Goal: Task Accomplishment & Management: Manage account settings

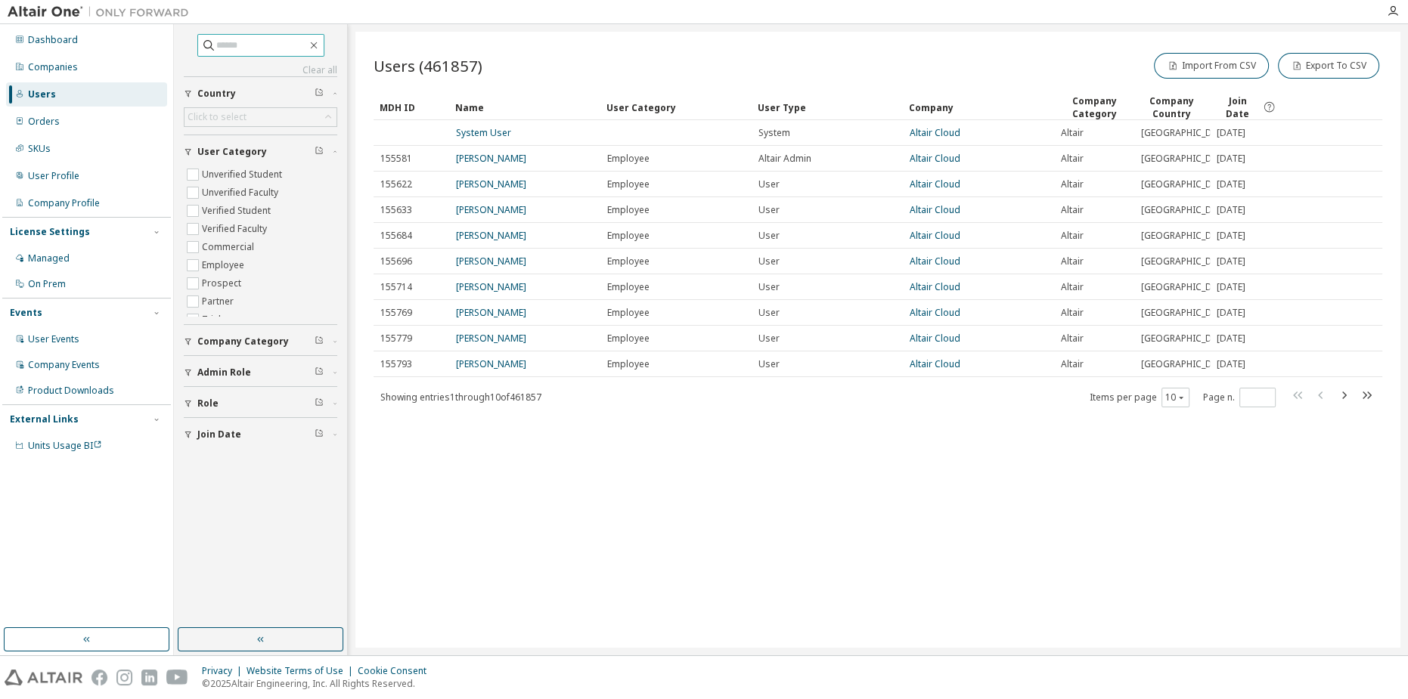
click at [281, 42] on input "text" at bounding box center [261, 45] width 91 height 15
type input "**********"
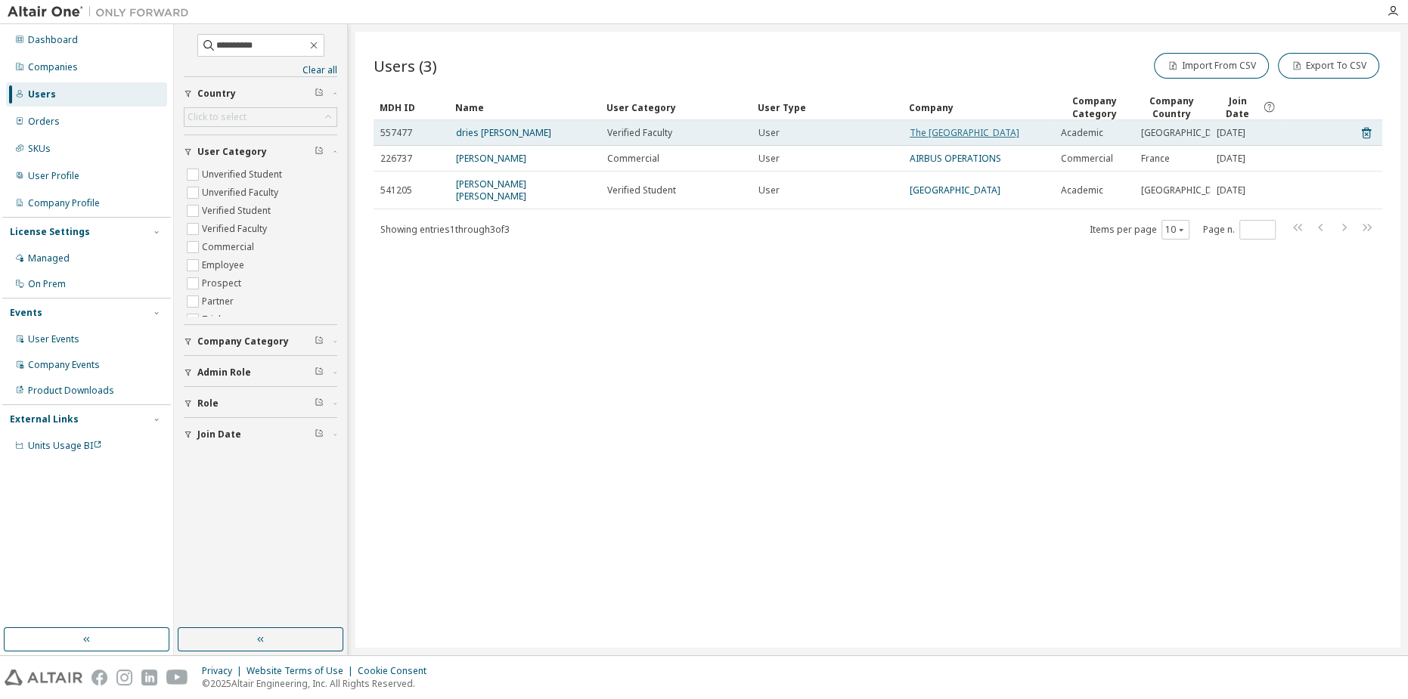
click at [992, 128] on link "The [GEOGRAPHIC_DATA]" at bounding box center [965, 132] width 110 height 13
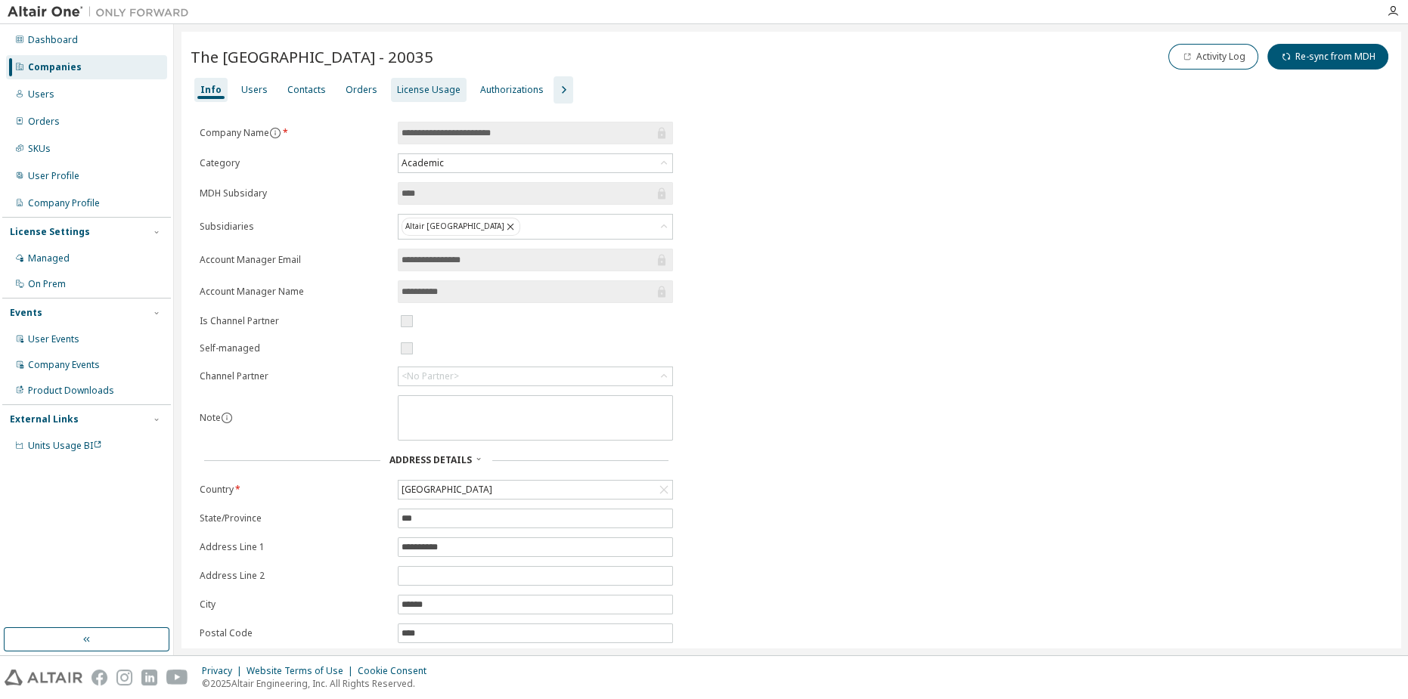
click at [448, 95] on div "License Usage" at bounding box center [429, 90] width 64 height 12
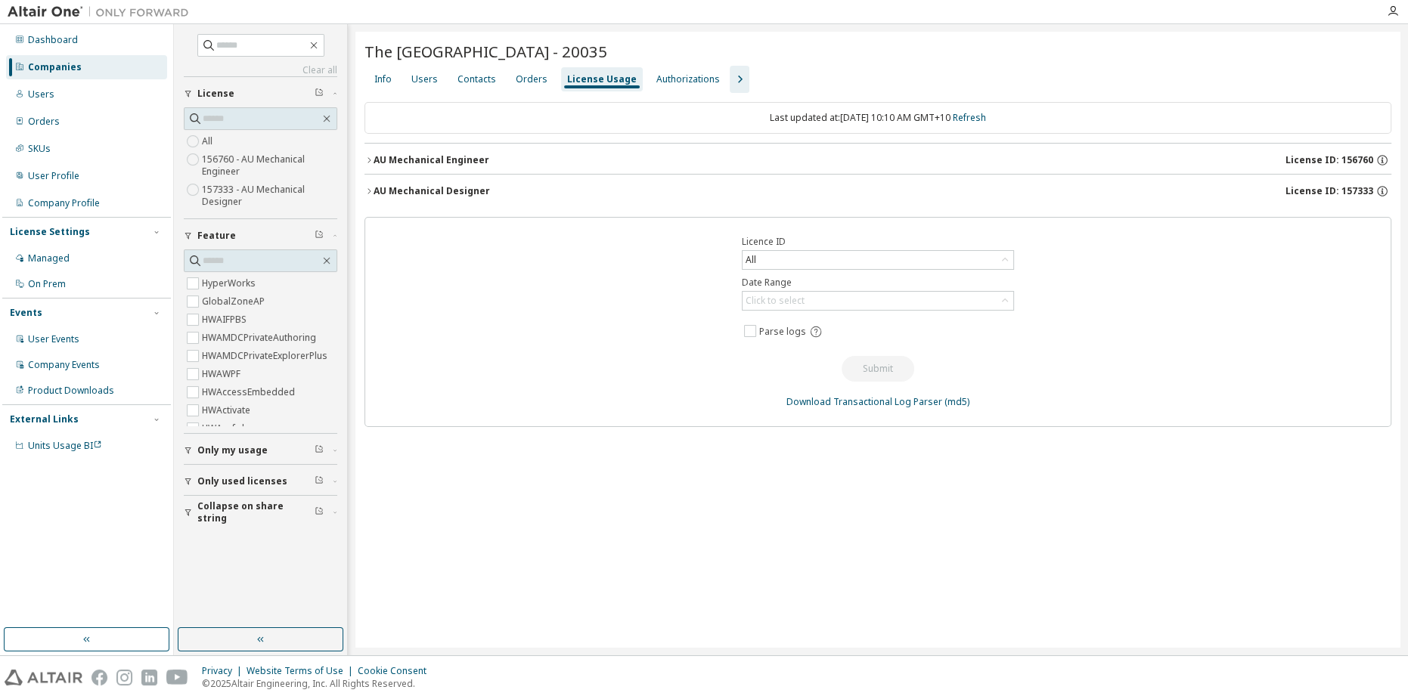
click at [437, 185] on div "AU Mechanical Designer" at bounding box center [432, 191] width 116 height 12
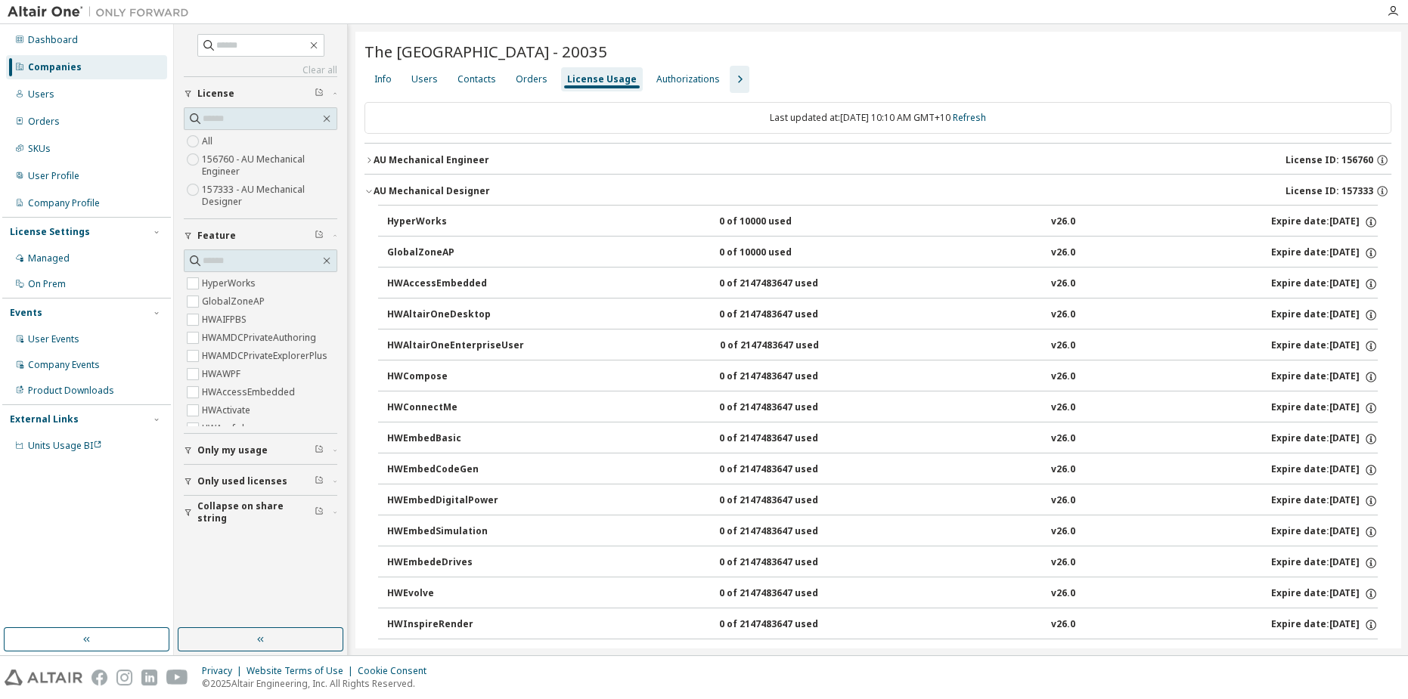
click at [451, 190] on div "AU Mechanical Designer" at bounding box center [432, 191] width 116 height 12
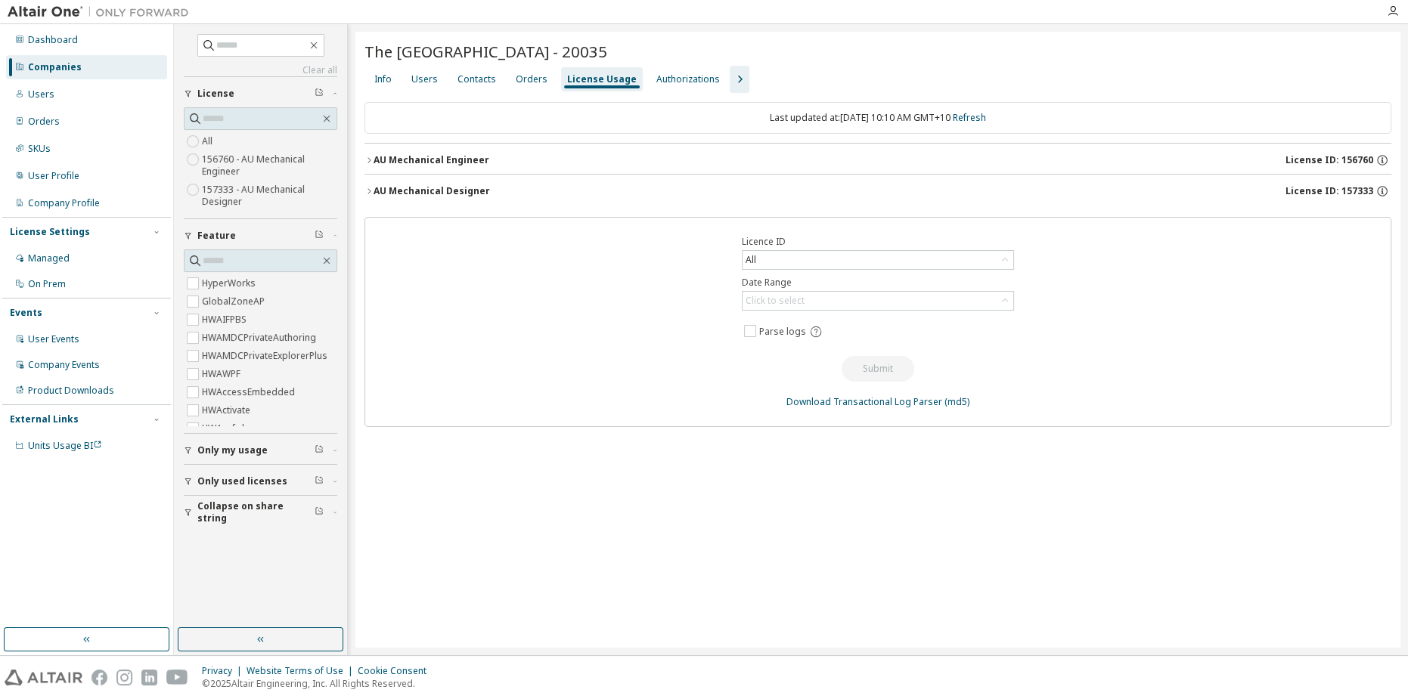
click at [446, 157] on div "AU Mechanical Engineer" at bounding box center [432, 160] width 116 height 12
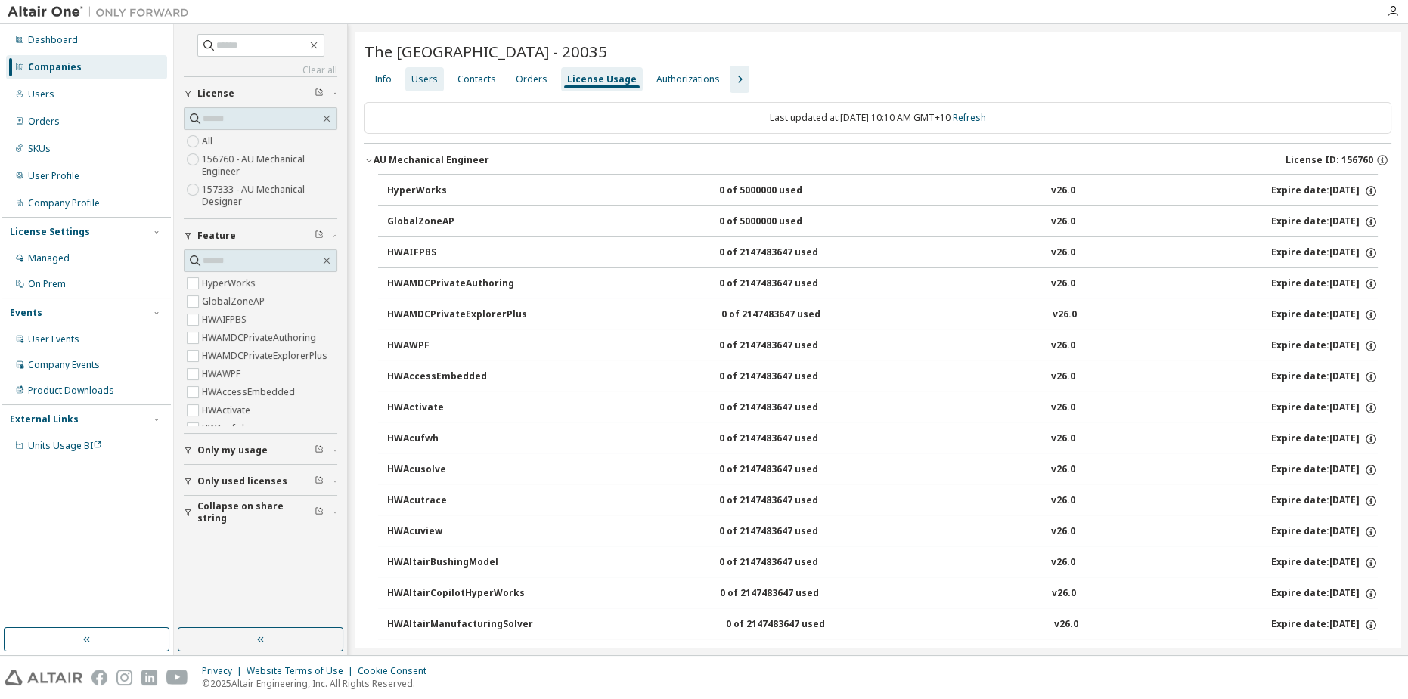
click at [422, 67] on div "Users" at bounding box center [424, 79] width 39 height 24
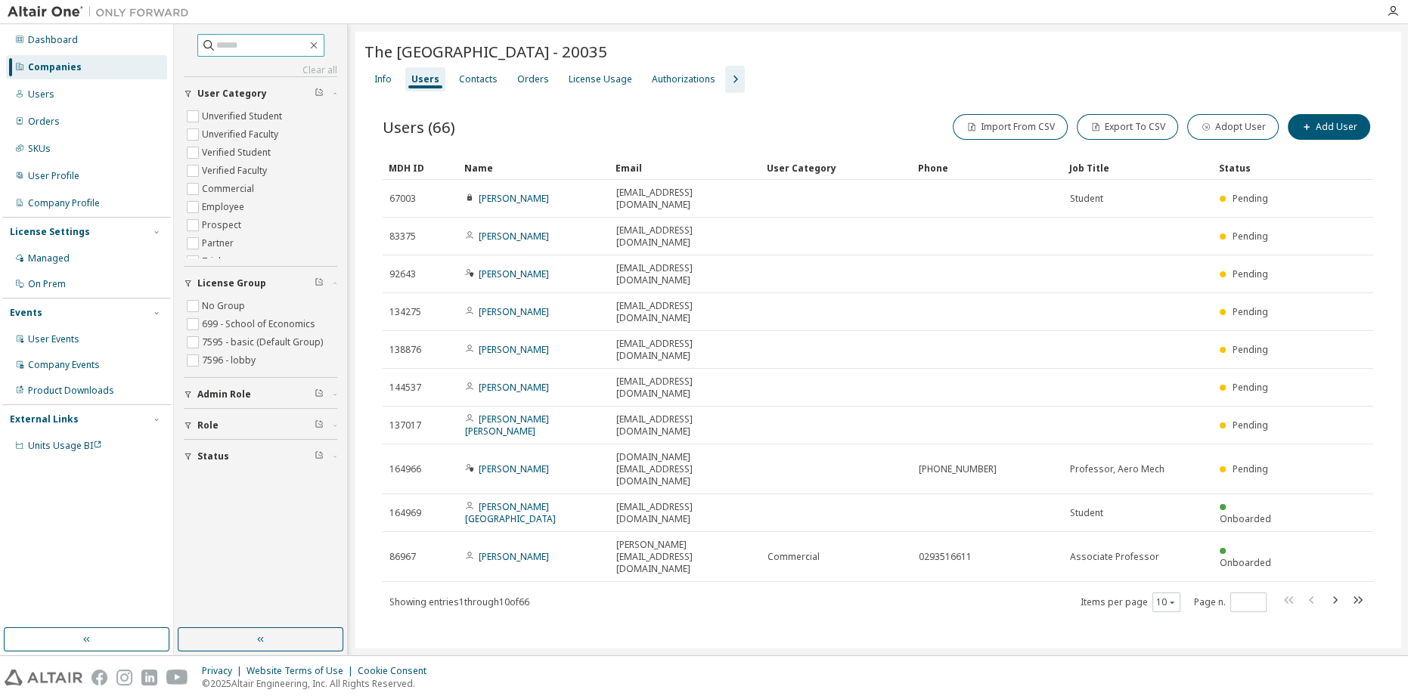
click at [236, 42] on input "text" at bounding box center [261, 45] width 91 height 15
type input "*****"
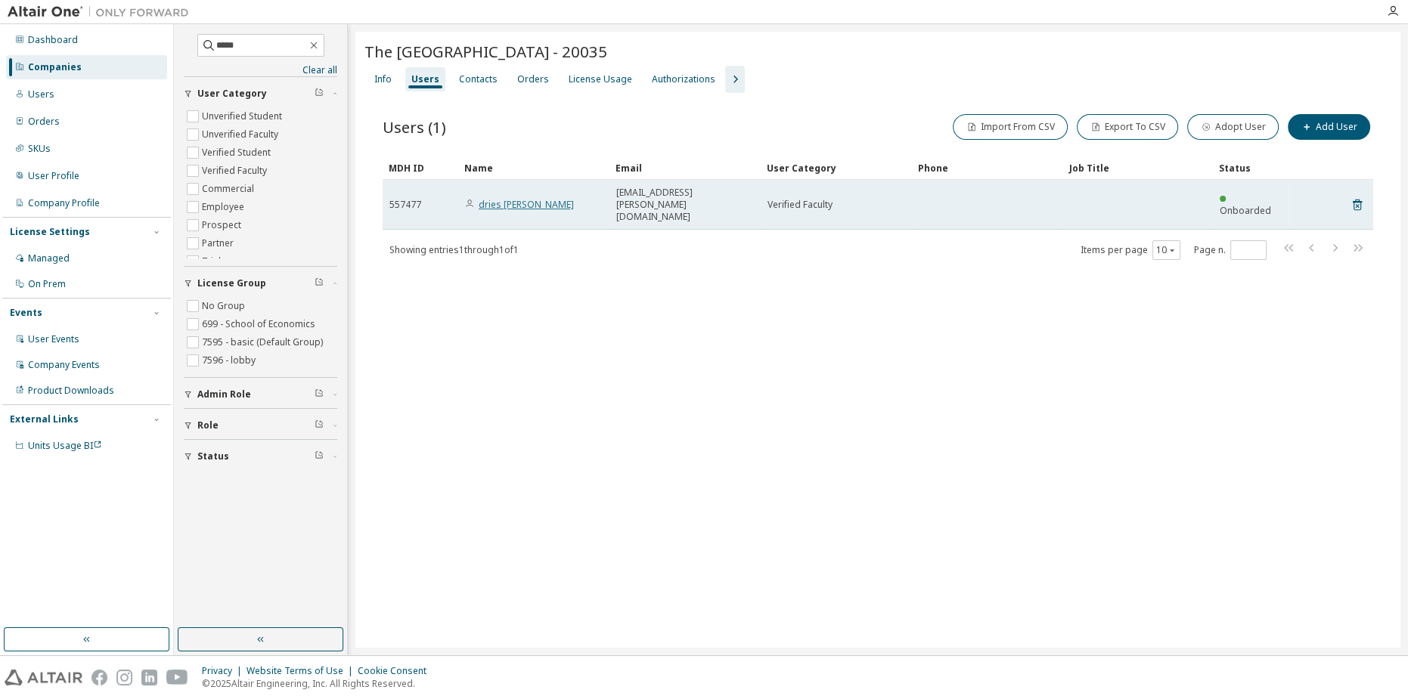
click at [532, 198] on link "dries [PERSON_NAME]" at bounding box center [526, 204] width 95 height 13
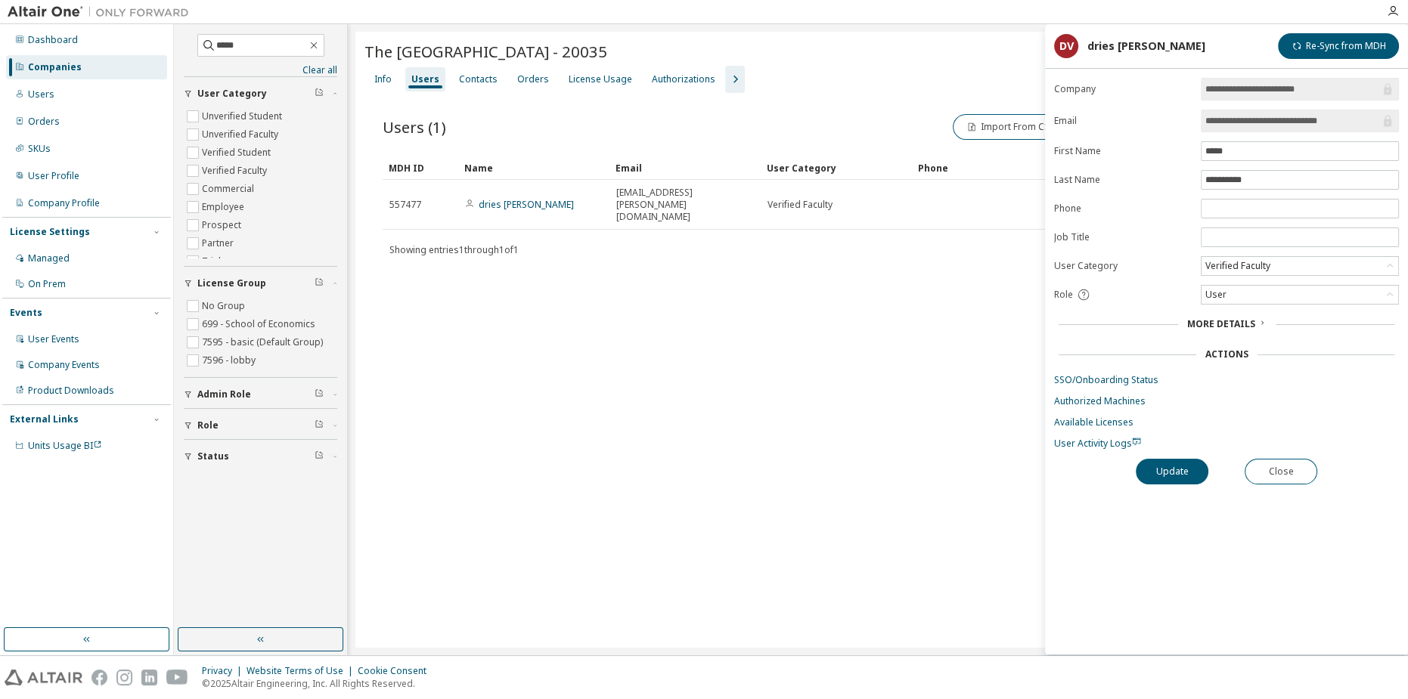
click at [707, 302] on div "The [GEOGRAPHIC_DATA] - 20035 Clear Load Save Save As Field Operator Value Sele…" at bounding box center [877, 340] width 1045 height 616
click at [665, 287] on div "The [GEOGRAPHIC_DATA] - 20035 Clear Load Save Save As Field Operator Value Sele…" at bounding box center [877, 340] width 1045 height 616
click at [859, 132] on div "Users (1) Import From CSV Export To CSV Adopt User Add User" at bounding box center [878, 127] width 991 height 32
click at [581, 109] on div "Users (1) Import From CSV Export To CSV Adopt User Add User Clear Load Save Sav…" at bounding box center [877, 196] width 1027 height 207
click at [1304, 470] on button "Close" at bounding box center [1281, 472] width 73 height 26
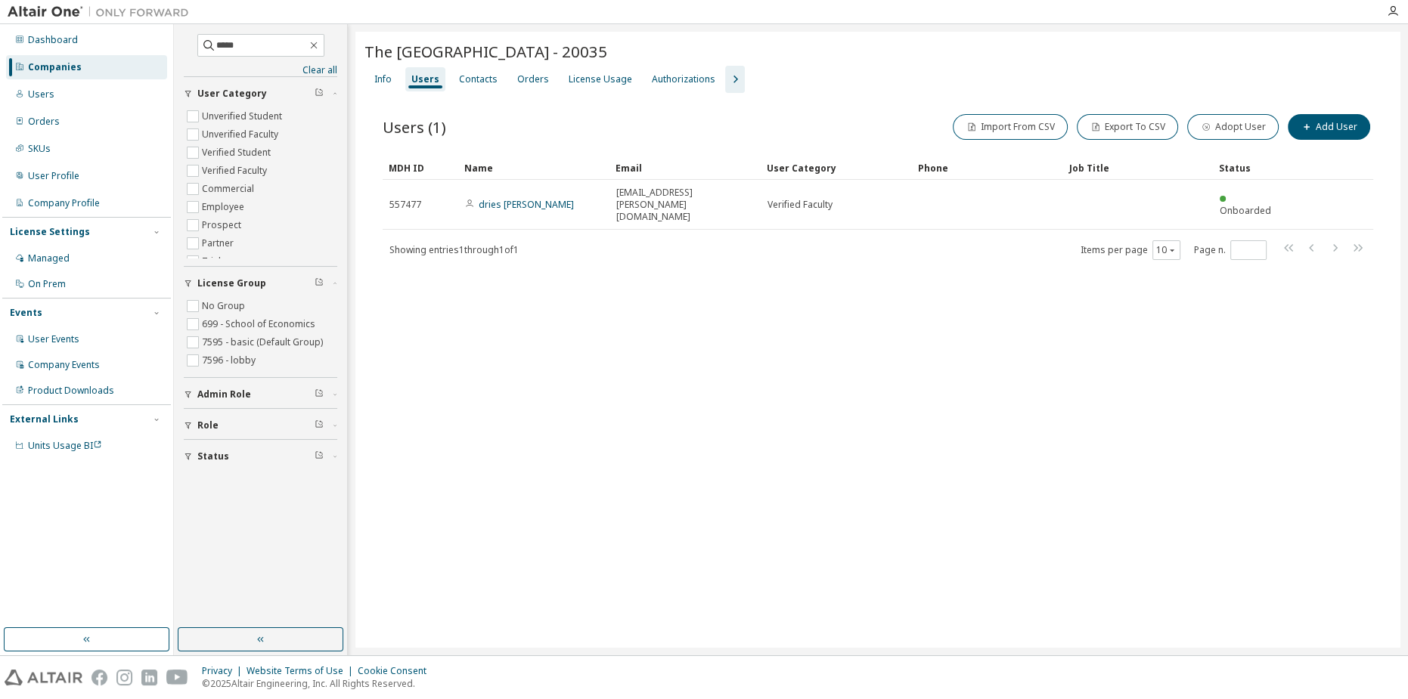
click at [887, 371] on div "The [GEOGRAPHIC_DATA] - 20035 Clear Load Save Save As Field Operator Value Sele…" at bounding box center [877, 340] width 1045 height 616
click at [594, 88] on div "License Usage" at bounding box center [601, 79] width 76 height 24
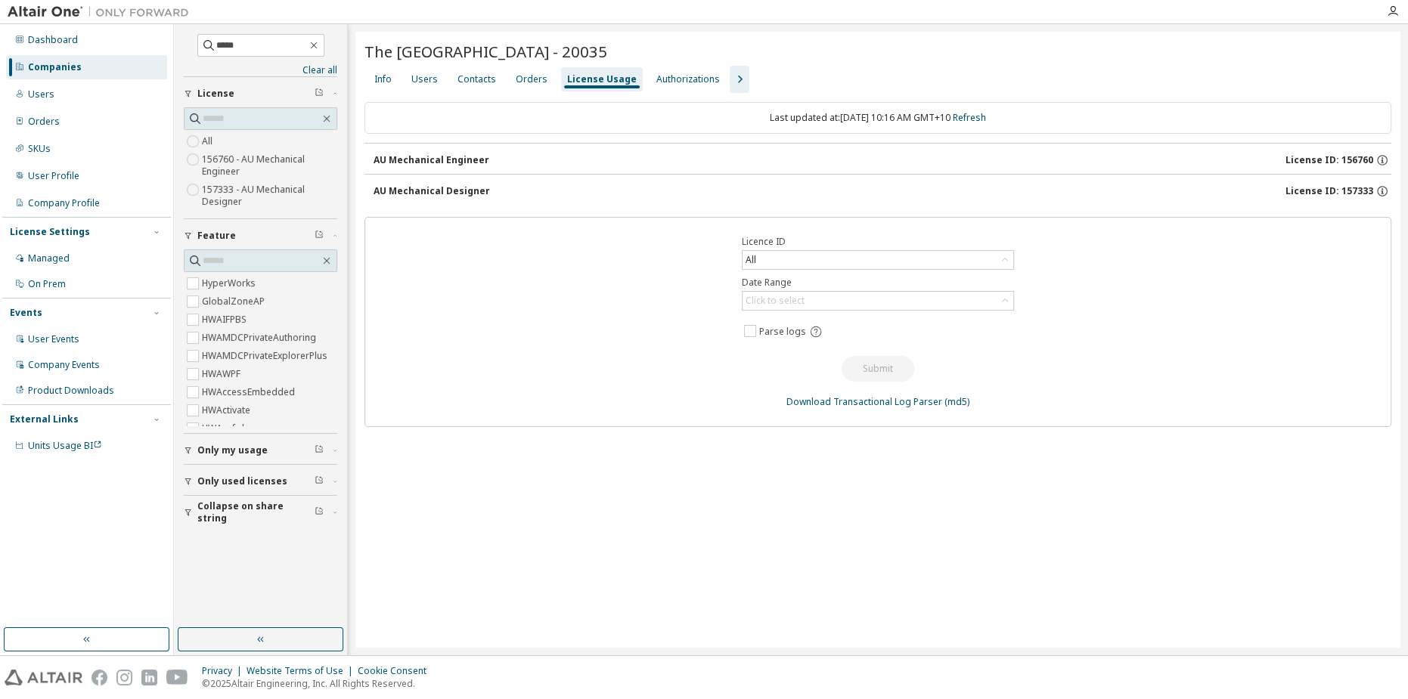
click at [466, 186] on div "AU Mechanical Designer" at bounding box center [432, 191] width 116 height 12
click at [457, 191] on div "AU Mechanical Designer" at bounding box center [432, 191] width 116 height 12
click at [399, 157] on div "AU Mechanical Engineer" at bounding box center [432, 160] width 116 height 12
click at [424, 79] on div "Users" at bounding box center [424, 79] width 26 height 12
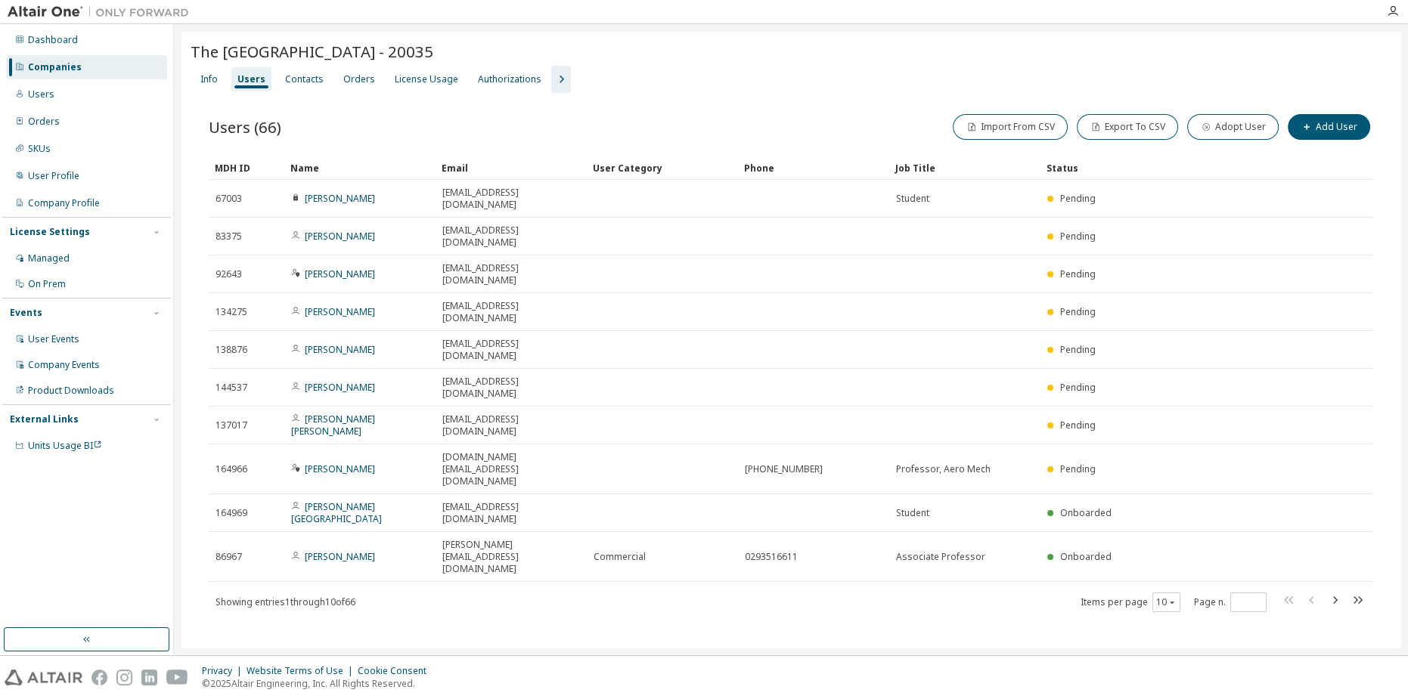
click at [435, 119] on div "Users (66) Import From CSV Export To CSV Adopt User Add User" at bounding box center [791, 127] width 1164 height 32
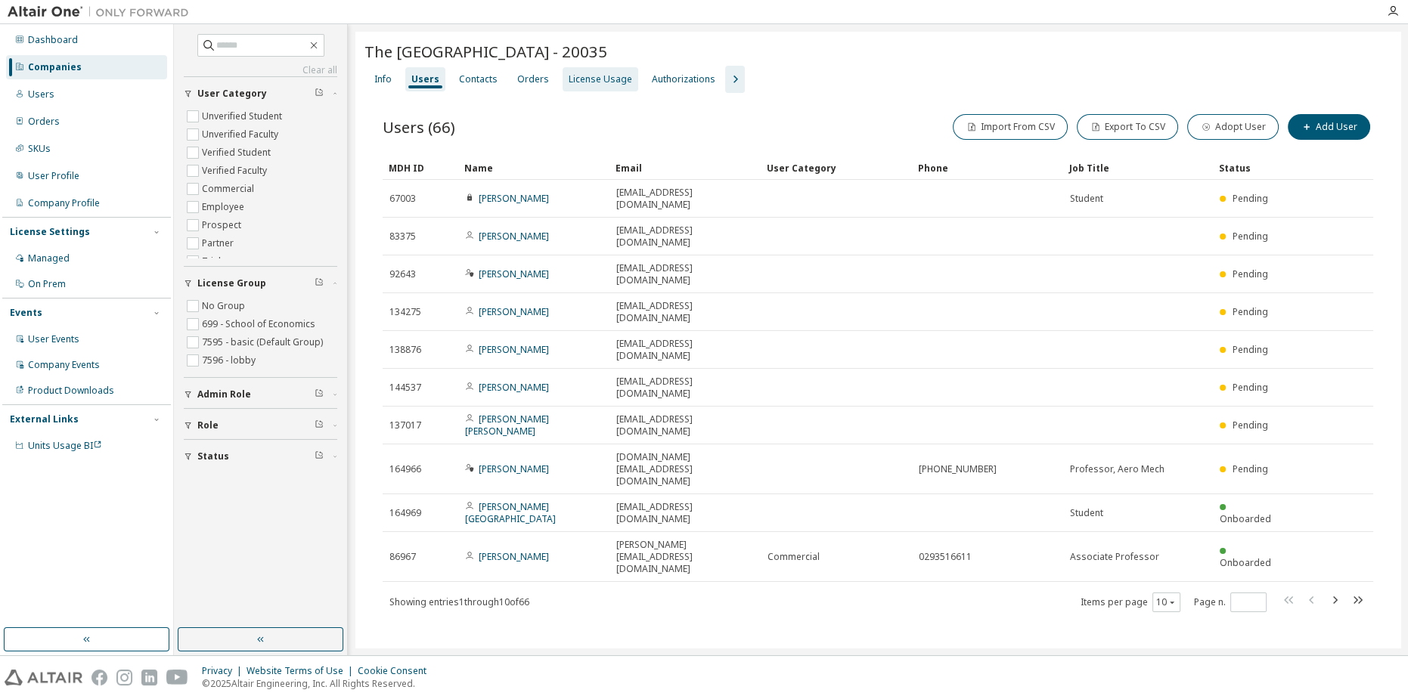
click at [584, 79] on div "License Usage" at bounding box center [601, 79] width 64 height 12
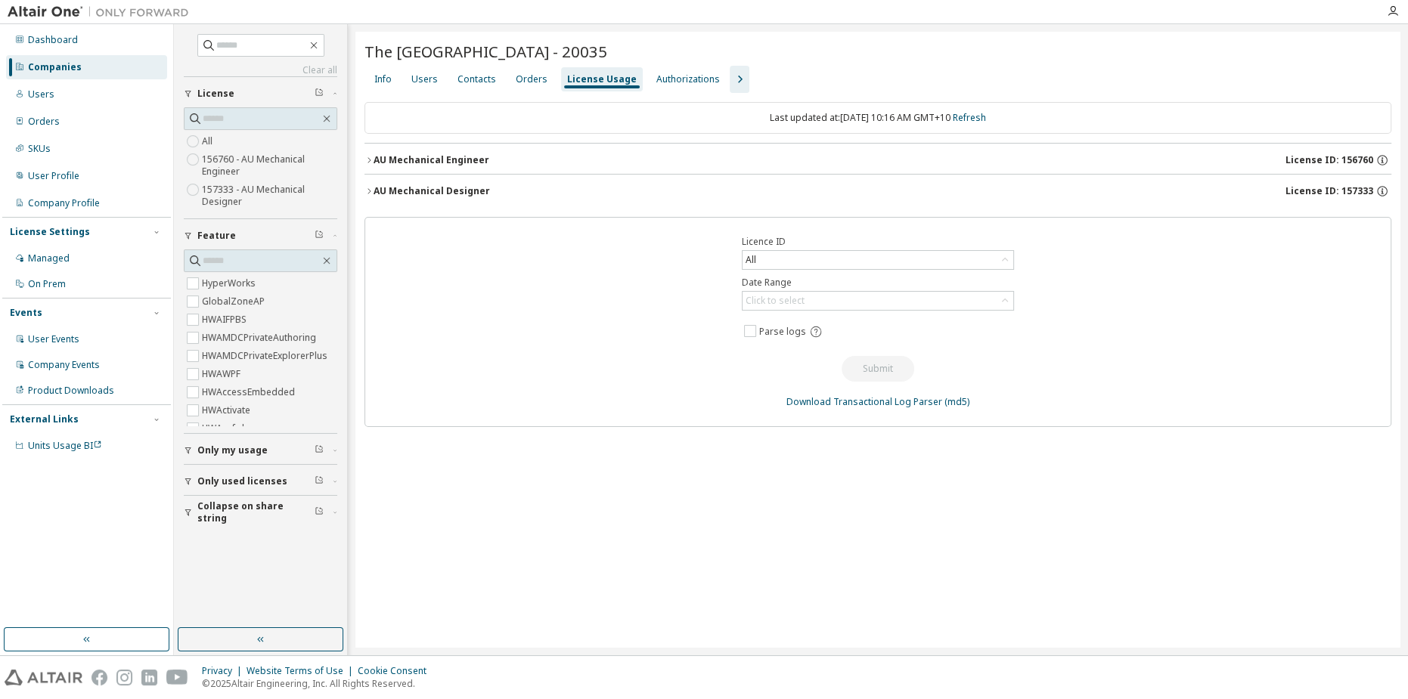
click at [410, 156] on div "AU Mechanical Engineer" at bounding box center [432, 160] width 116 height 12
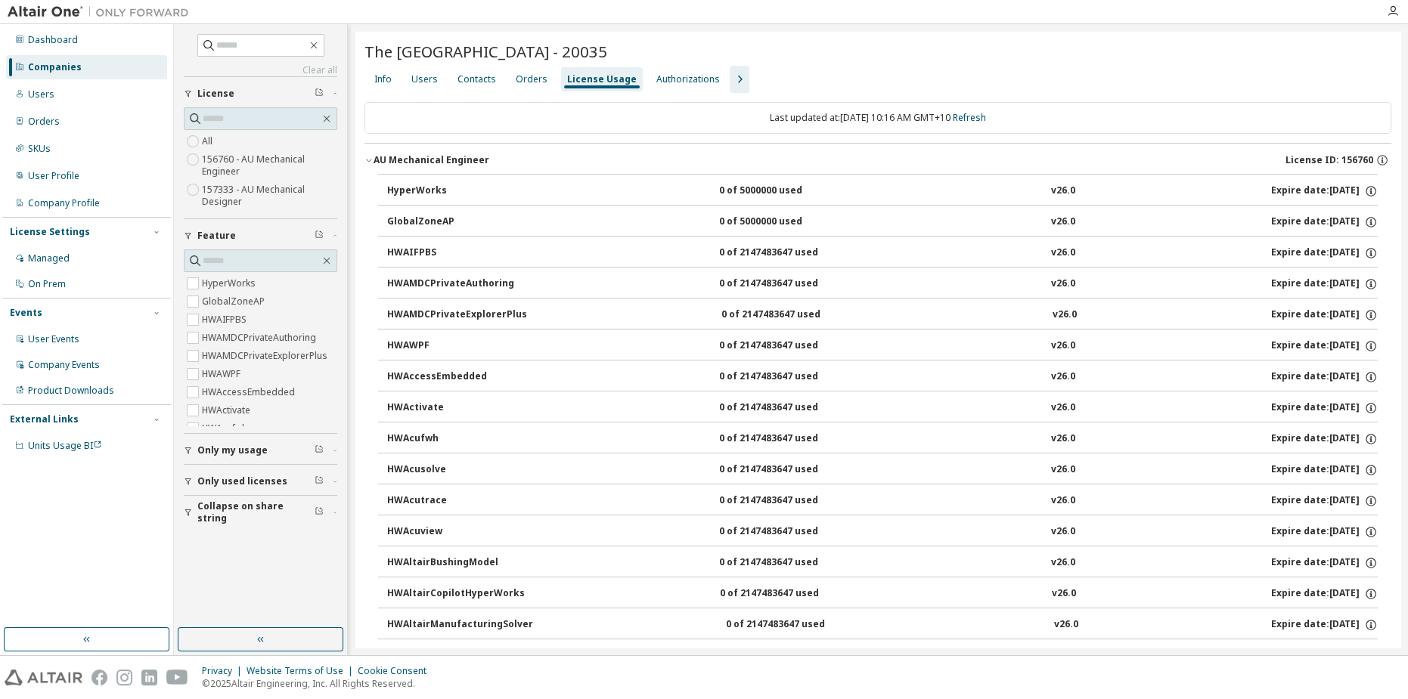
click at [411, 157] on div "AU Mechanical Engineer" at bounding box center [432, 160] width 116 height 12
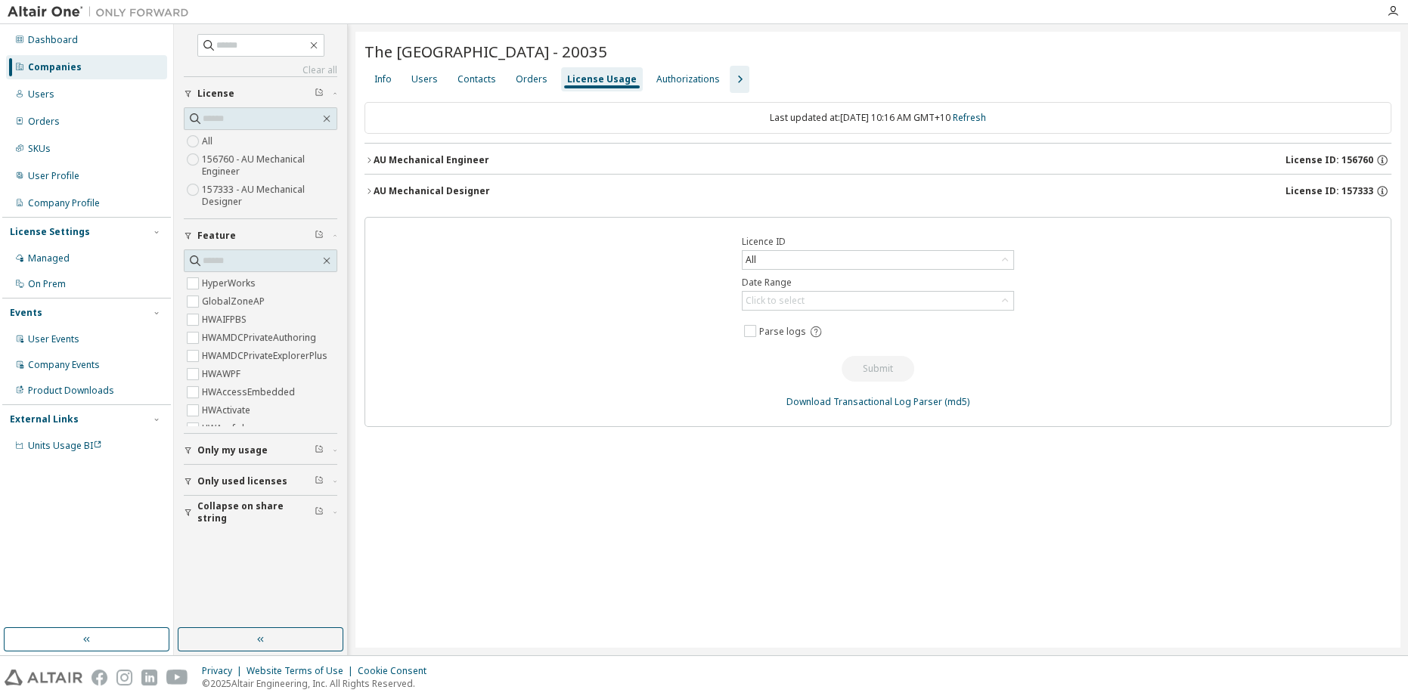
click at [734, 82] on icon "button" at bounding box center [739, 79] width 18 height 18
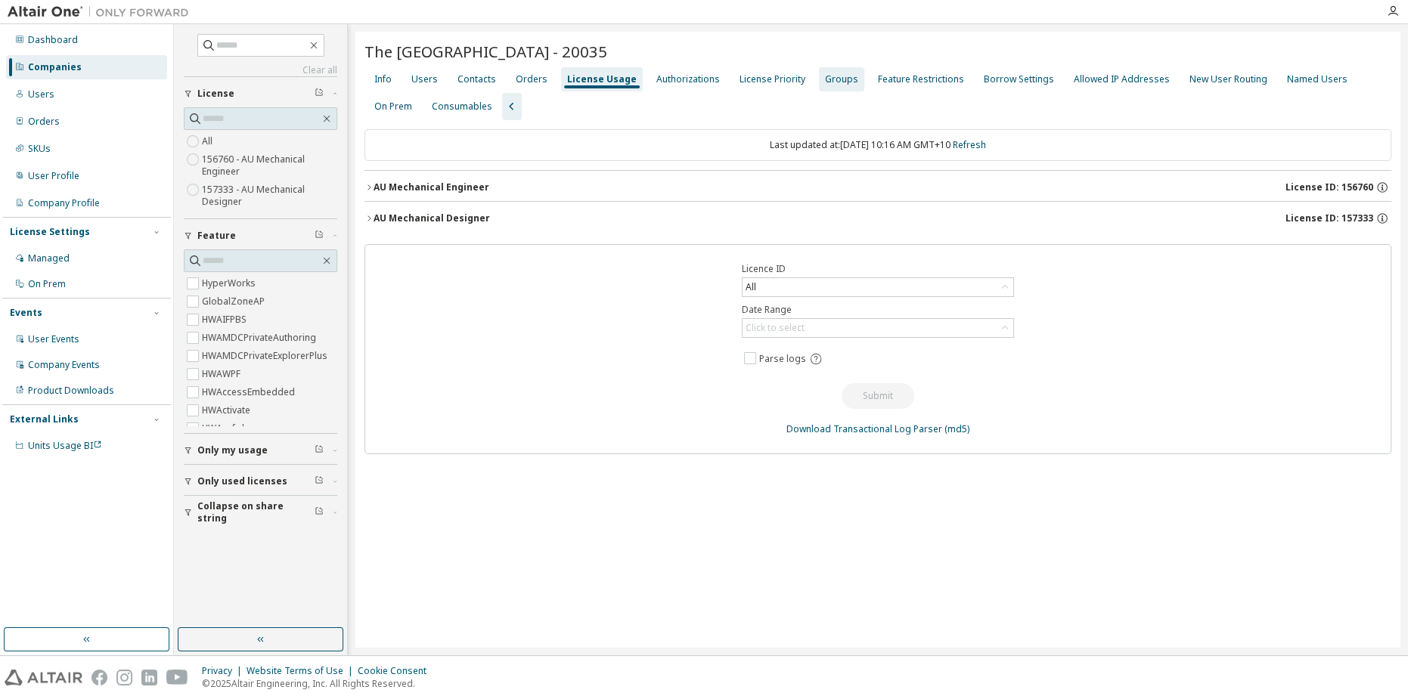
click at [836, 78] on div "Groups" at bounding box center [841, 79] width 33 height 12
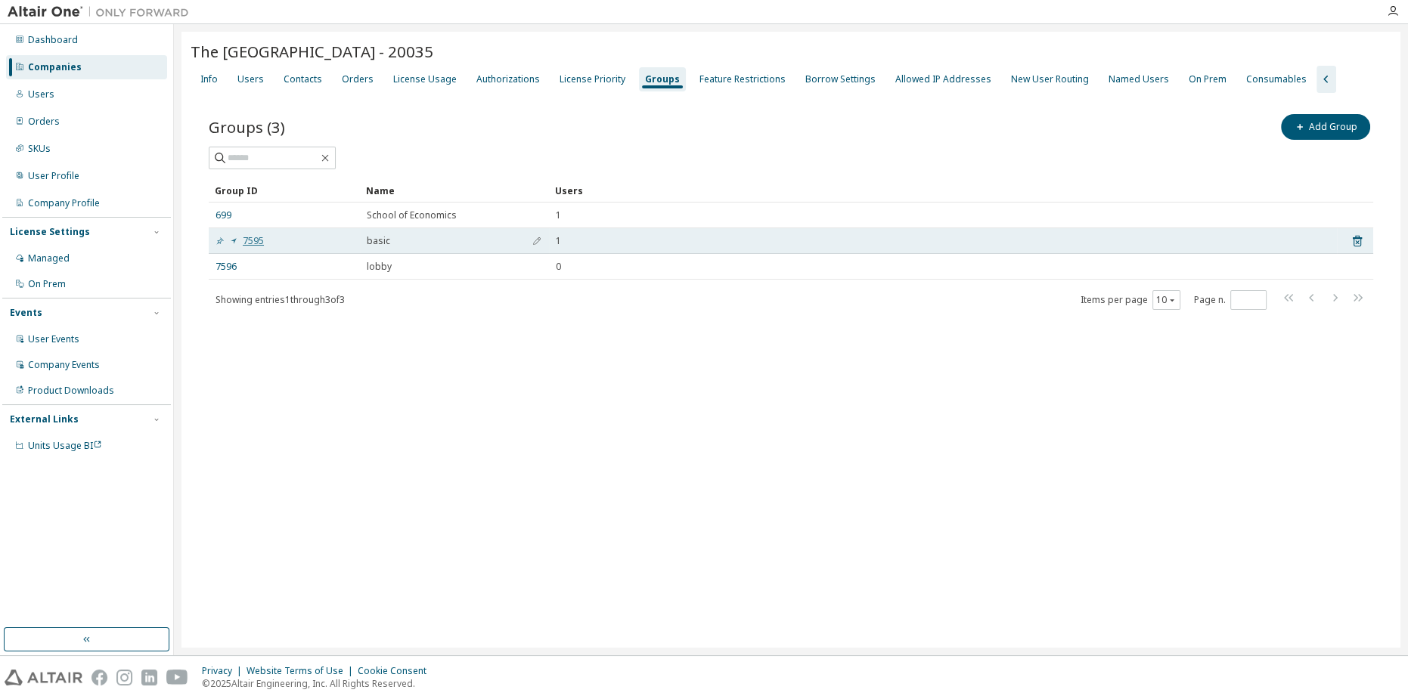
click at [256, 237] on link "7595" at bounding box center [239, 241] width 48 height 12
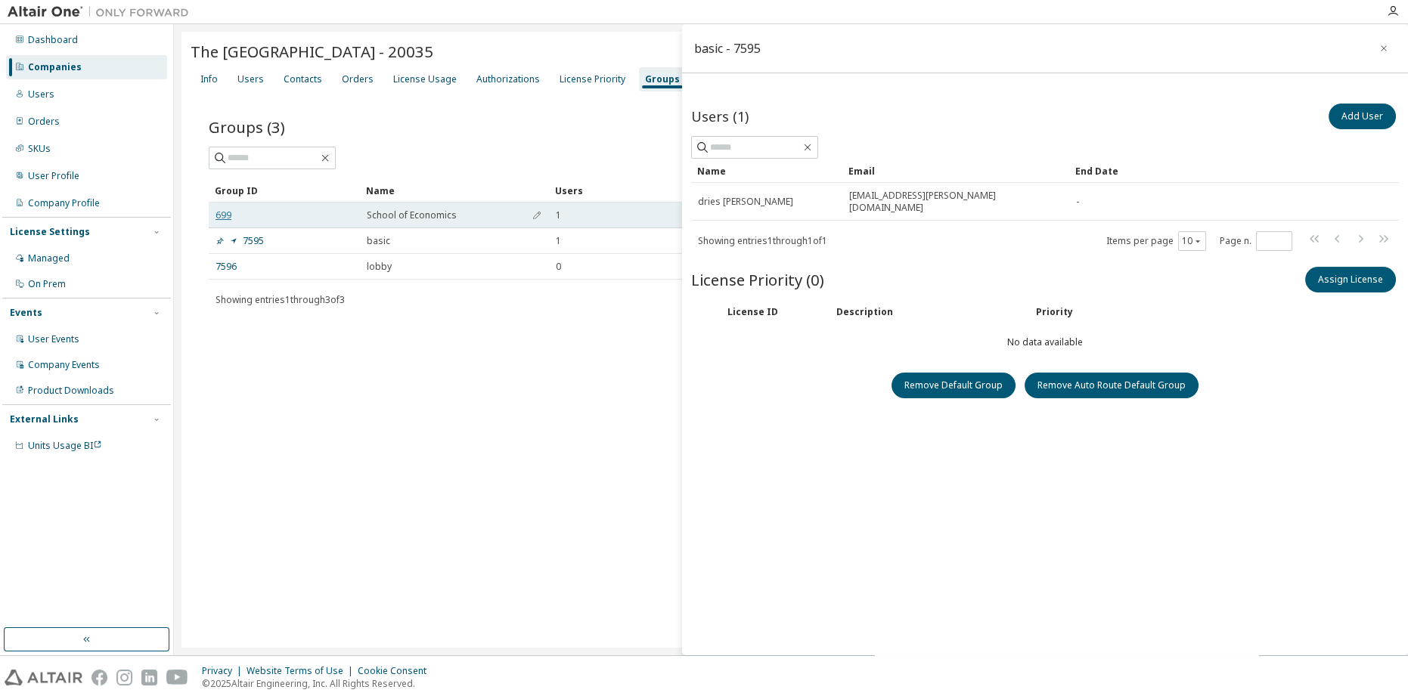
click at [223, 215] on link "699" at bounding box center [223, 215] width 16 height 12
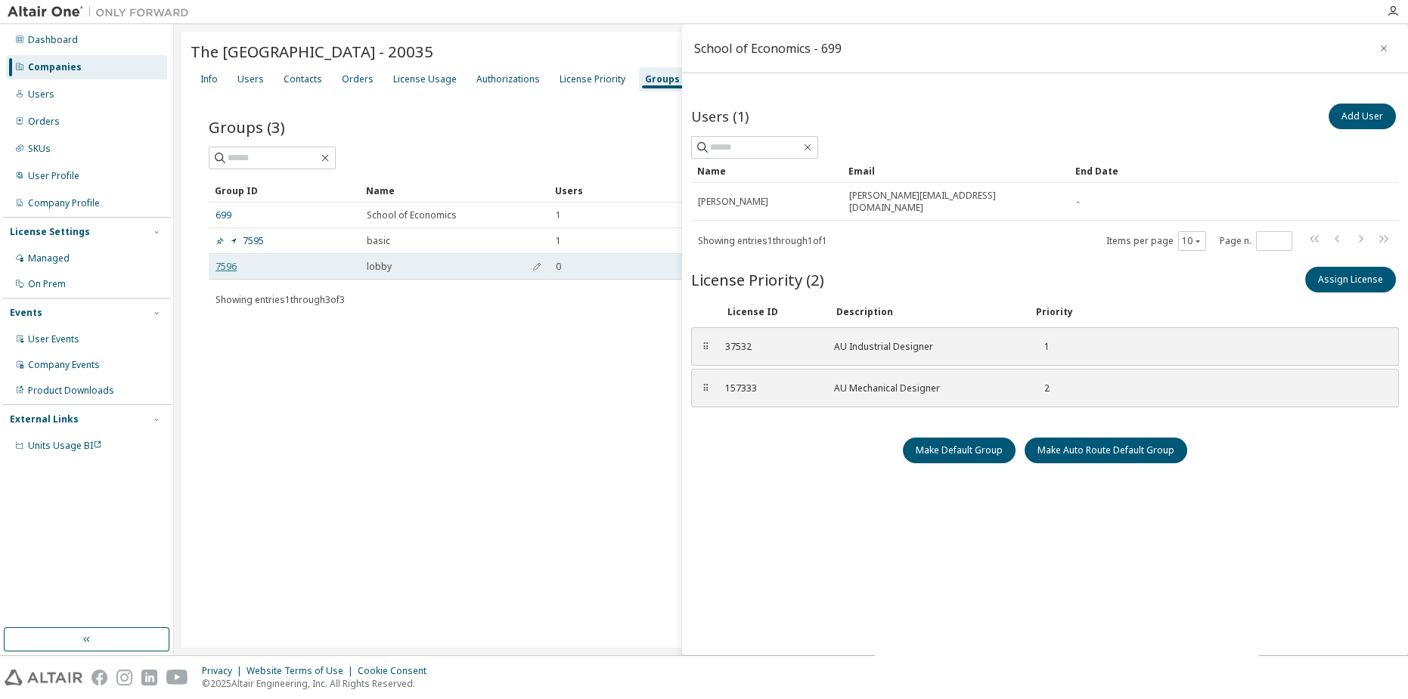
click at [226, 265] on link "7596" at bounding box center [225, 267] width 21 height 12
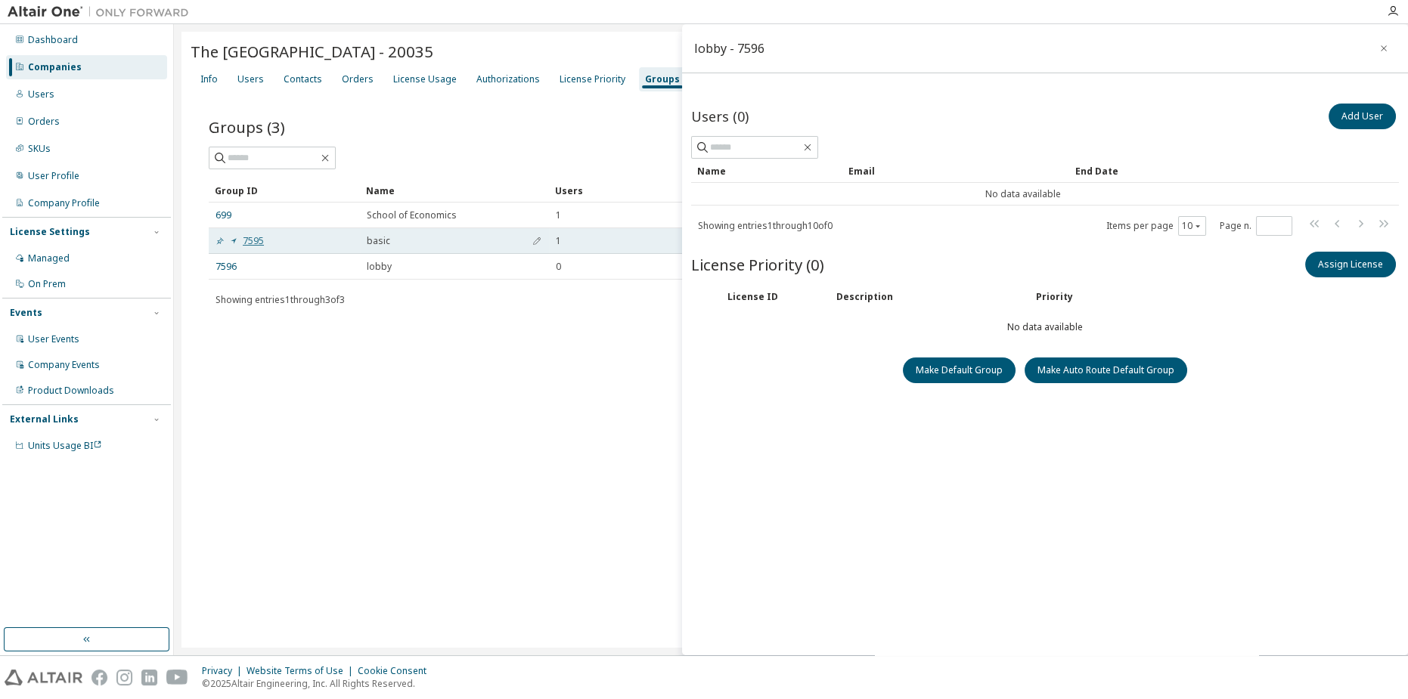
click at [256, 240] on link "7595" at bounding box center [239, 241] width 48 height 12
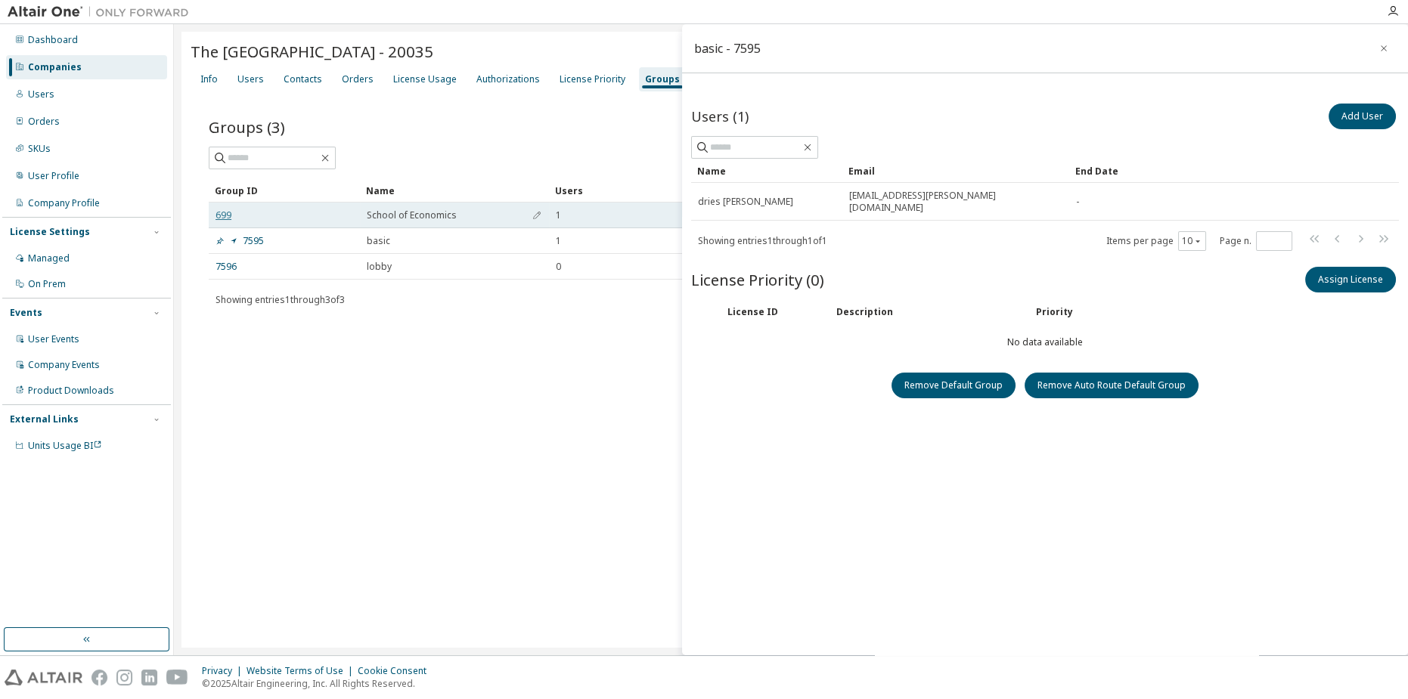
click at [228, 215] on link "699" at bounding box center [223, 215] width 16 height 12
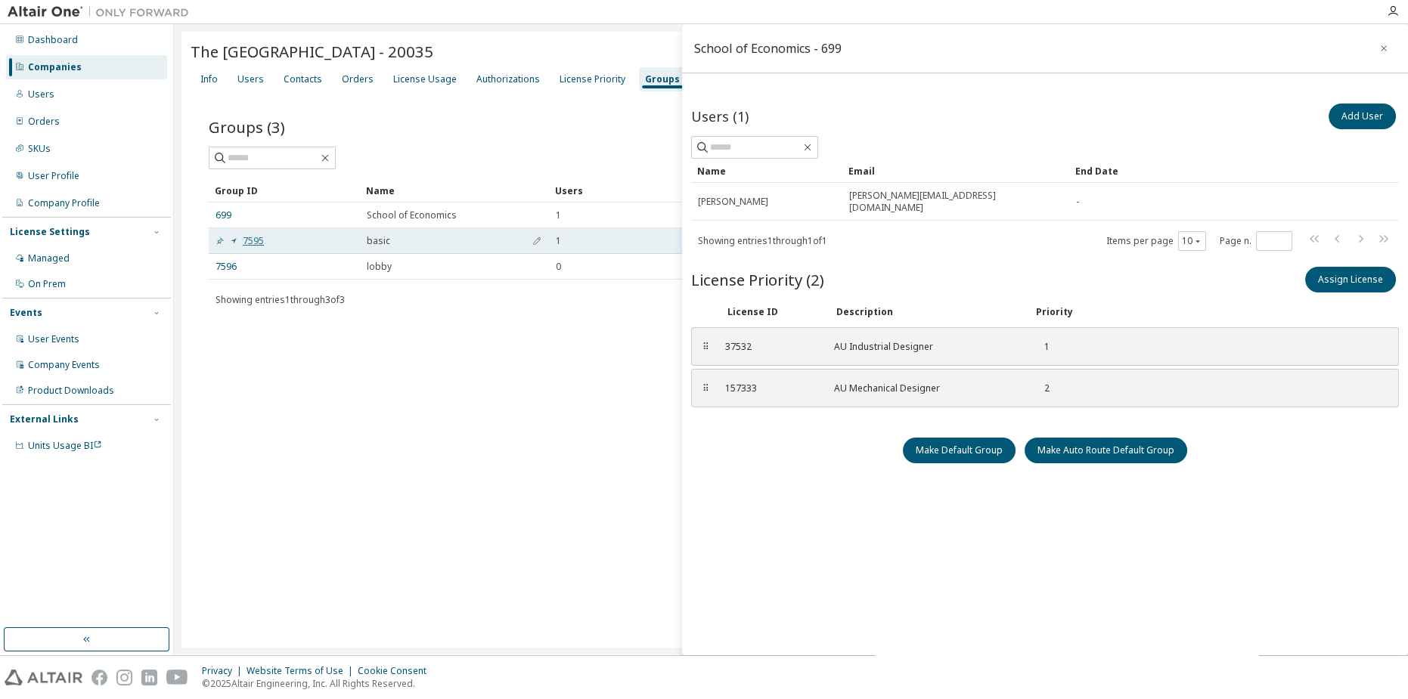
click at [245, 235] on link "7595" at bounding box center [239, 241] width 48 height 12
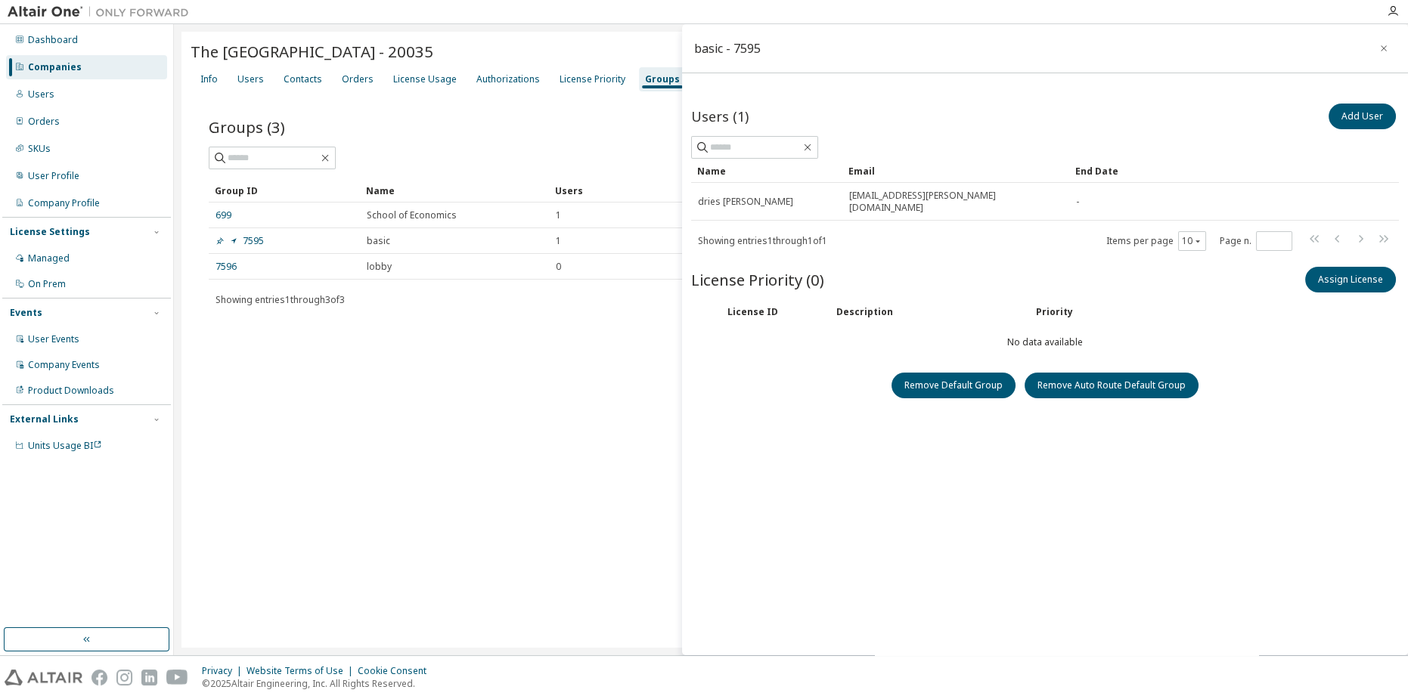
click at [318, 371] on div "The [GEOGRAPHIC_DATA] - 20035 Clear Load Save Save As Field Operator Value Sele…" at bounding box center [790, 340] width 1219 height 616
click at [231, 263] on link "7596" at bounding box center [225, 267] width 21 height 12
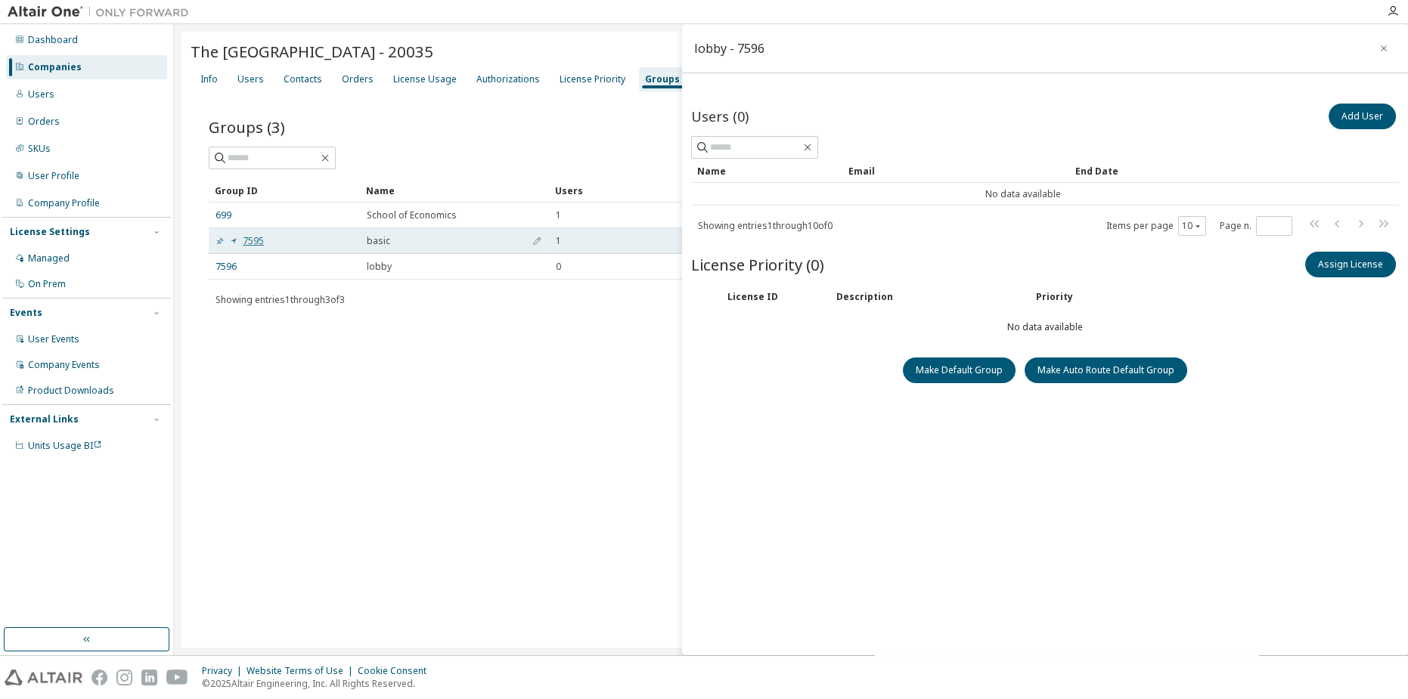
click at [255, 238] on link "7595" at bounding box center [239, 241] width 48 height 12
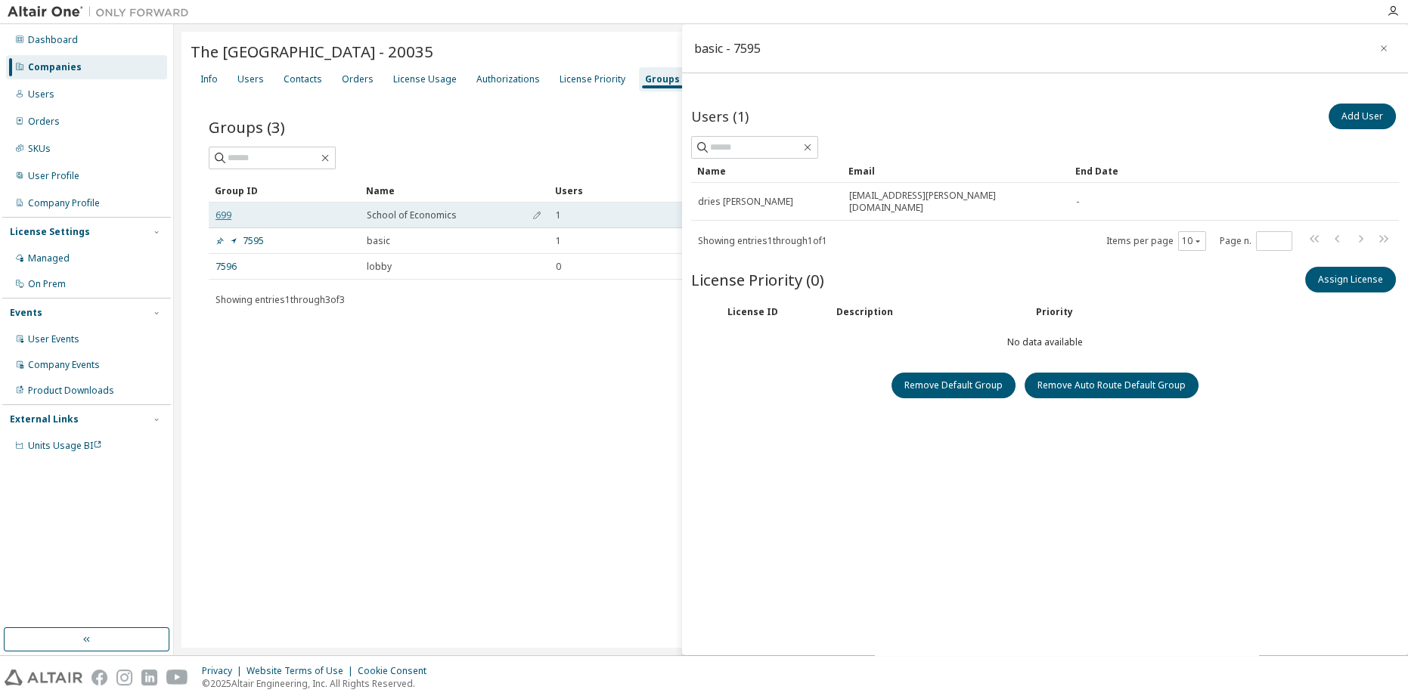
click at [226, 211] on link "699" at bounding box center [223, 215] width 16 height 12
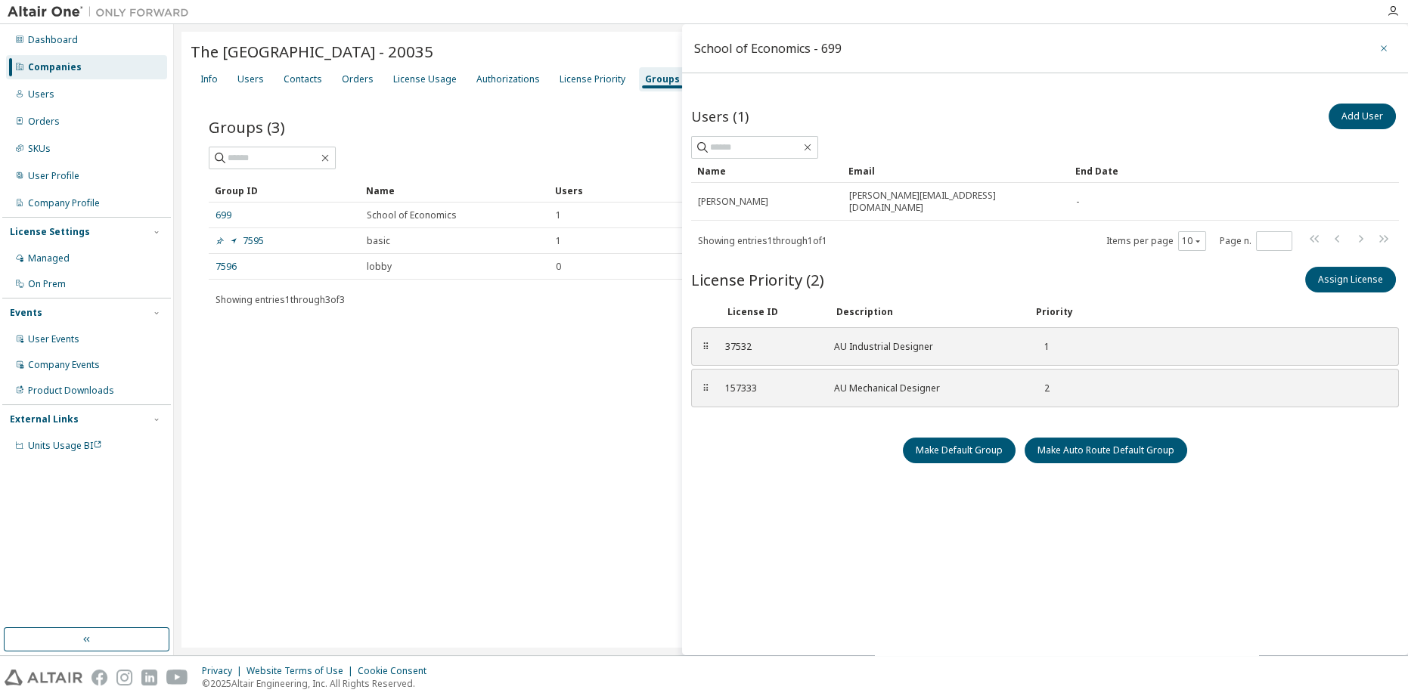
click at [1379, 48] on icon "button" at bounding box center [1383, 48] width 11 height 12
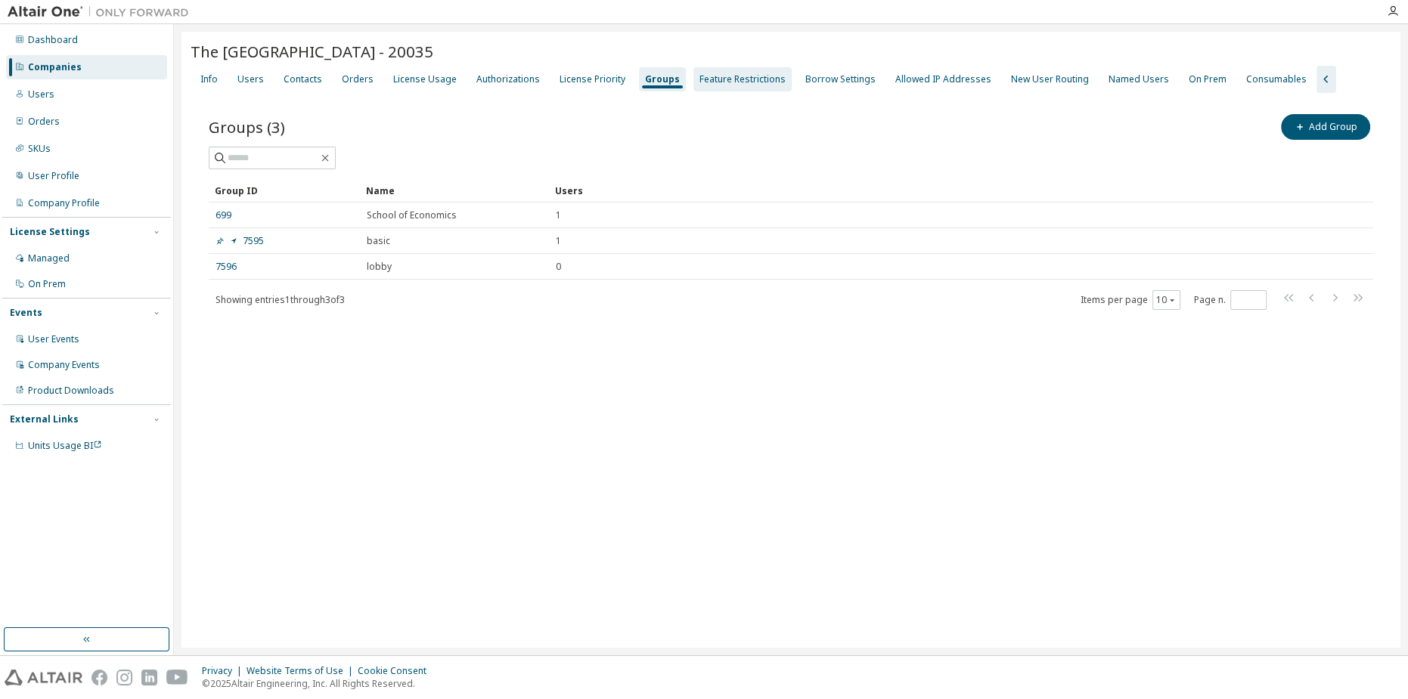
click at [743, 81] on div "Feature Restrictions" at bounding box center [742, 79] width 86 height 12
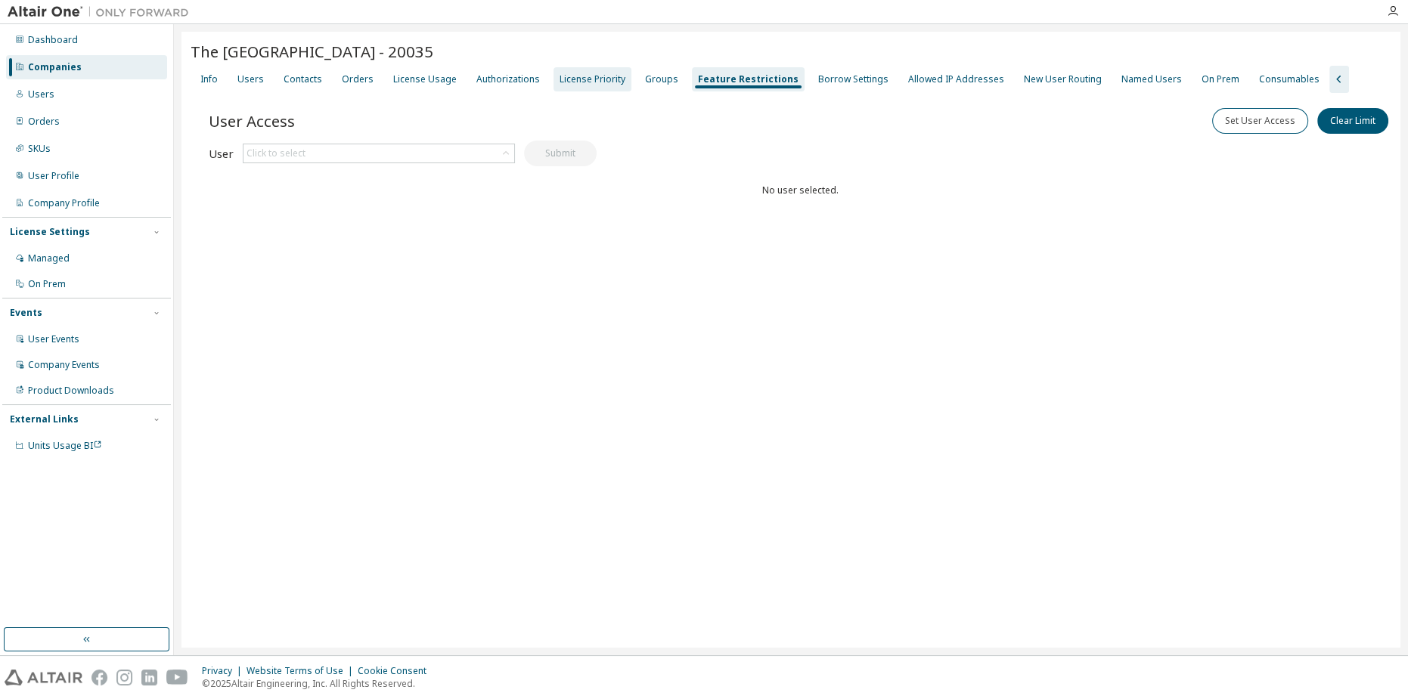
click at [607, 85] on div "License Priority" at bounding box center [592, 79] width 78 height 24
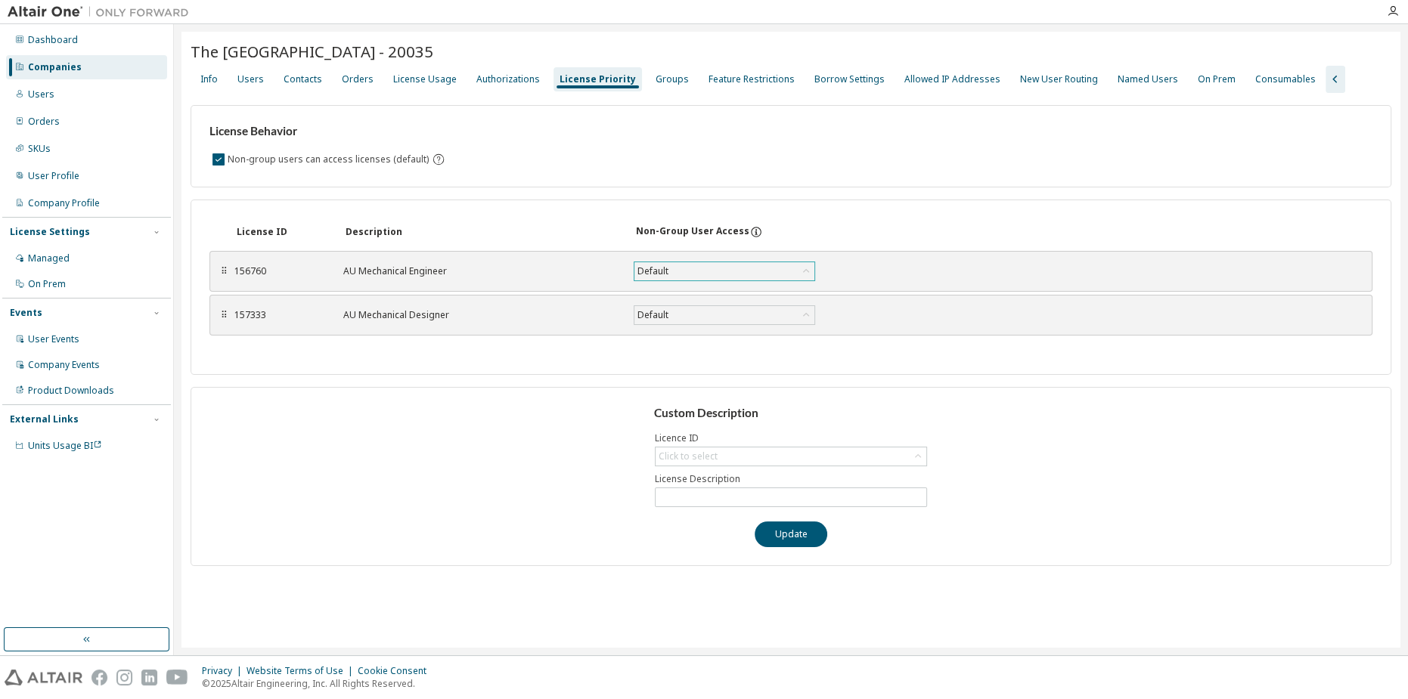
click at [675, 272] on div "Default" at bounding box center [724, 271] width 180 height 18
click at [677, 265] on div "Default" at bounding box center [724, 271] width 180 height 18
click at [675, 272] on div "Default" at bounding box center [724, 271] width 180 height 18
click at [665, 312] on li "True" at bounding box center [724, 309] width 178 height 20
click at [883, 271] on button "Save" at bounding box center [869, 272] width 73 height 26
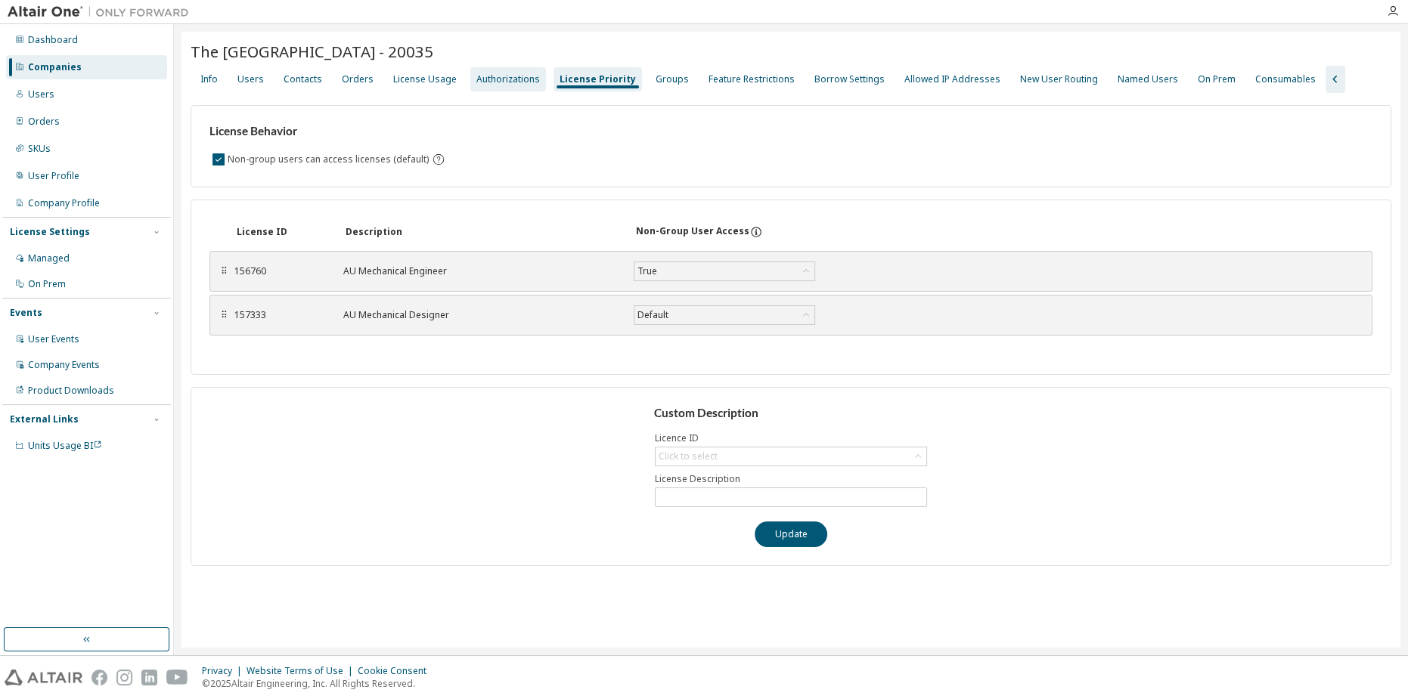
click at [489, 86] on div "Authorizations" at bounding box center [508, 79] width 76 height 24
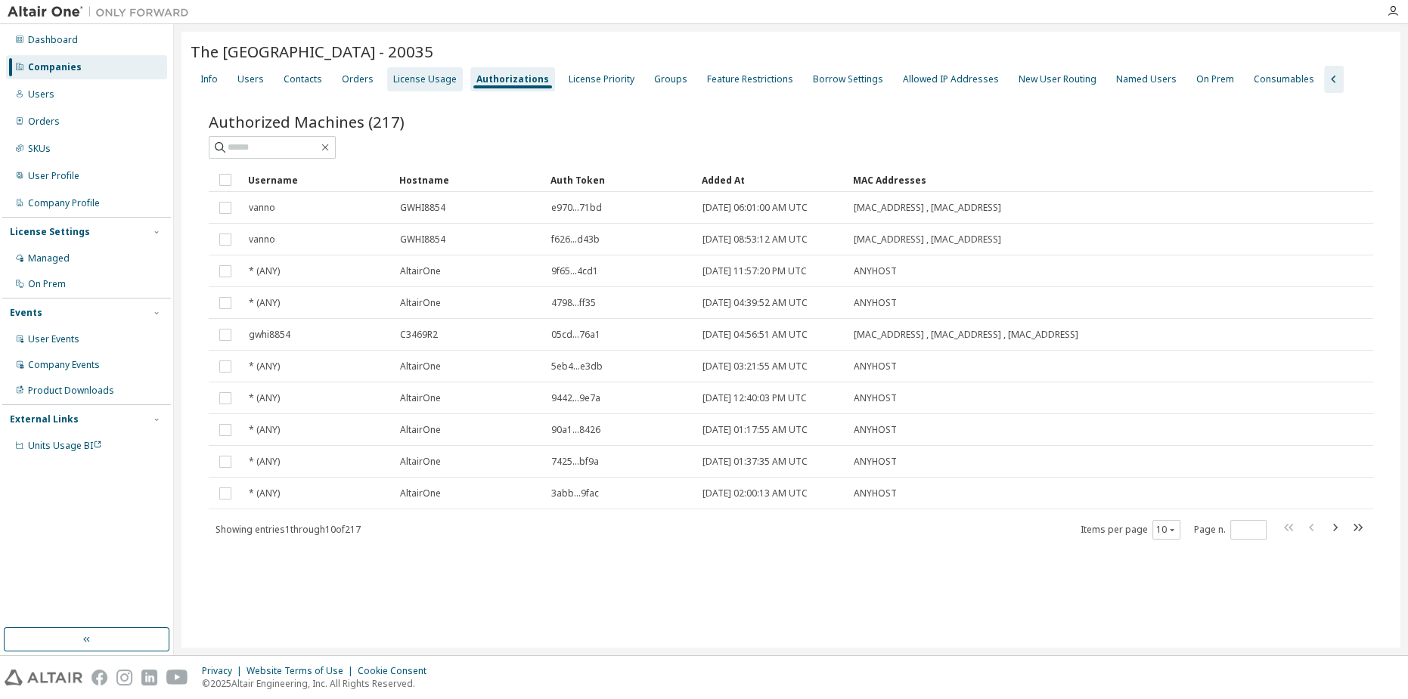
click at [443, 82] on div "License Usage" at bounding box center [425, 79] width 64 height 12
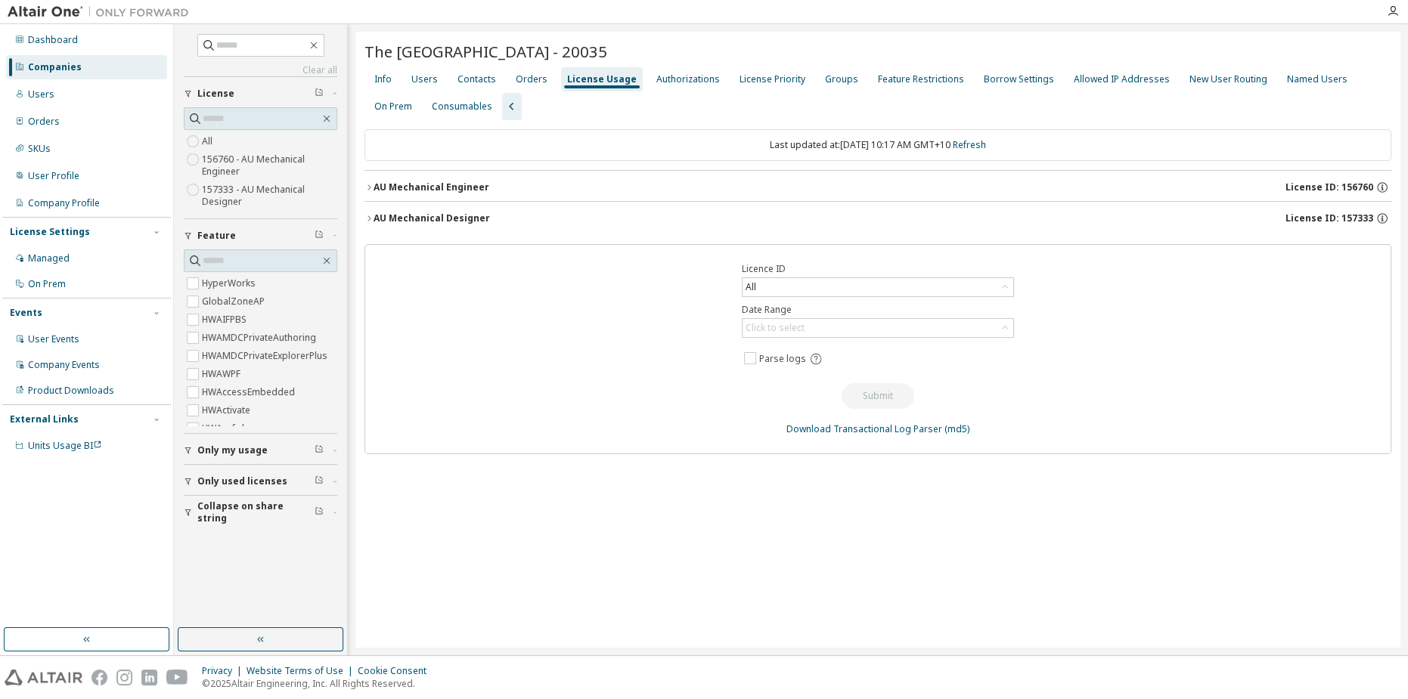
click at [447, 185] on div "AU Mechanical Engineer" at bounding box center [432, 187] width 116 height 12
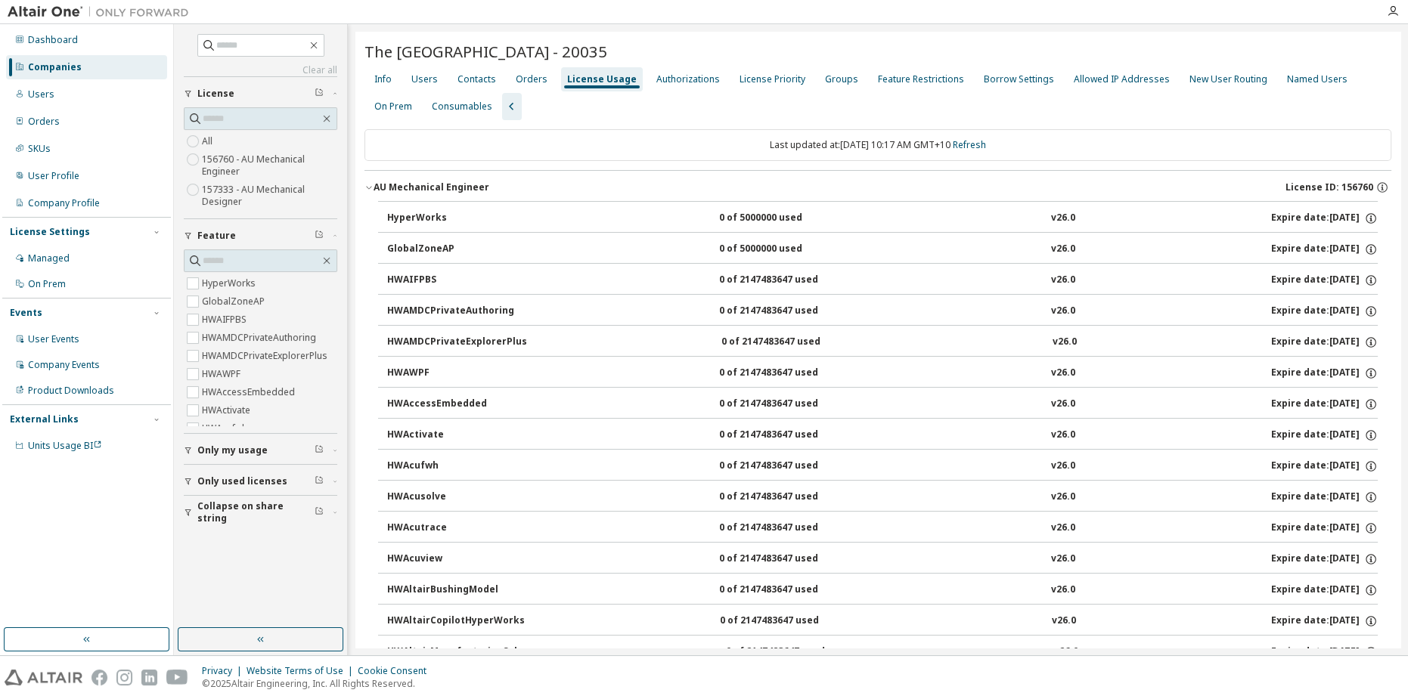
click at [430, 181] on div "AU Mechanical Engineer" at bounding box center [432, 187] width 116 height 12
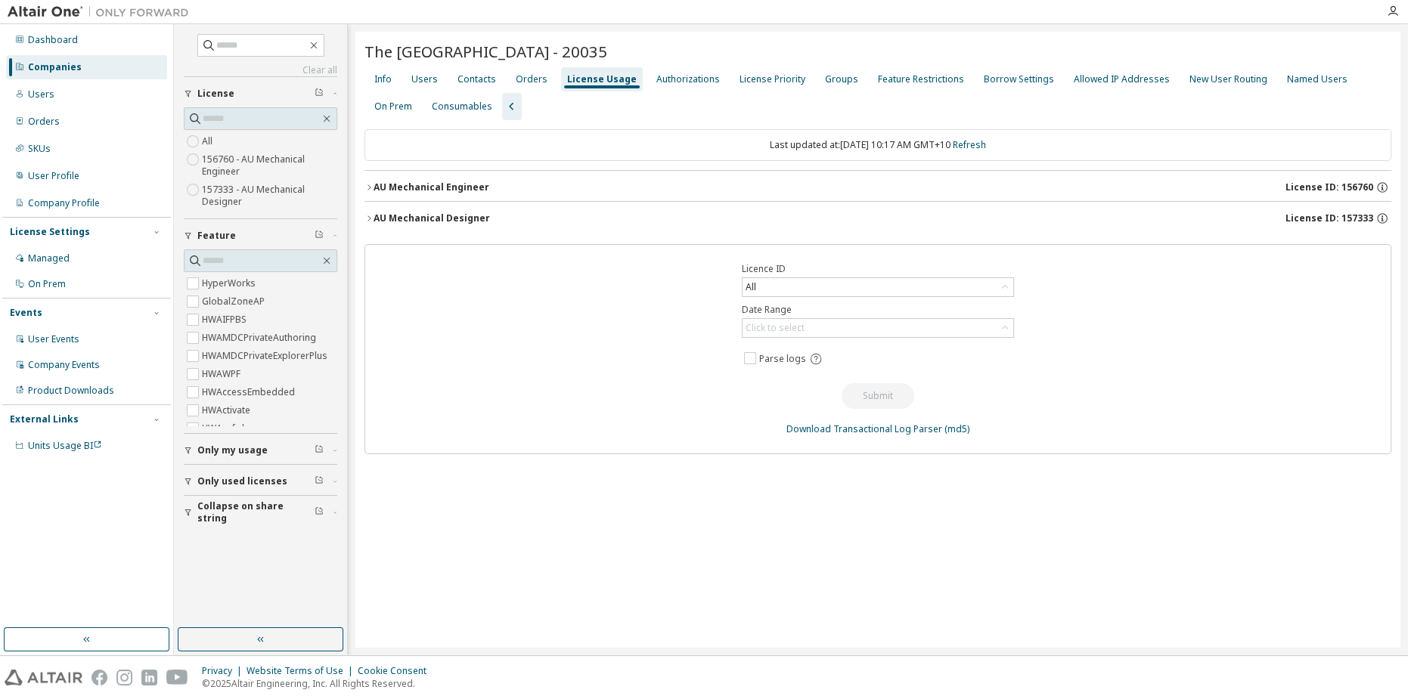
click at [478, 123] on div "The [GEOGRAPHIC_DATA] - 20035 Clear Load Save Save As Field Operator Value Sele…" at bounding box center [877, 340] width 1045 height 616
click at [438, 188] on div "AU Mechanical Engineer" at bounding box center [432, 187] width 116 height 12
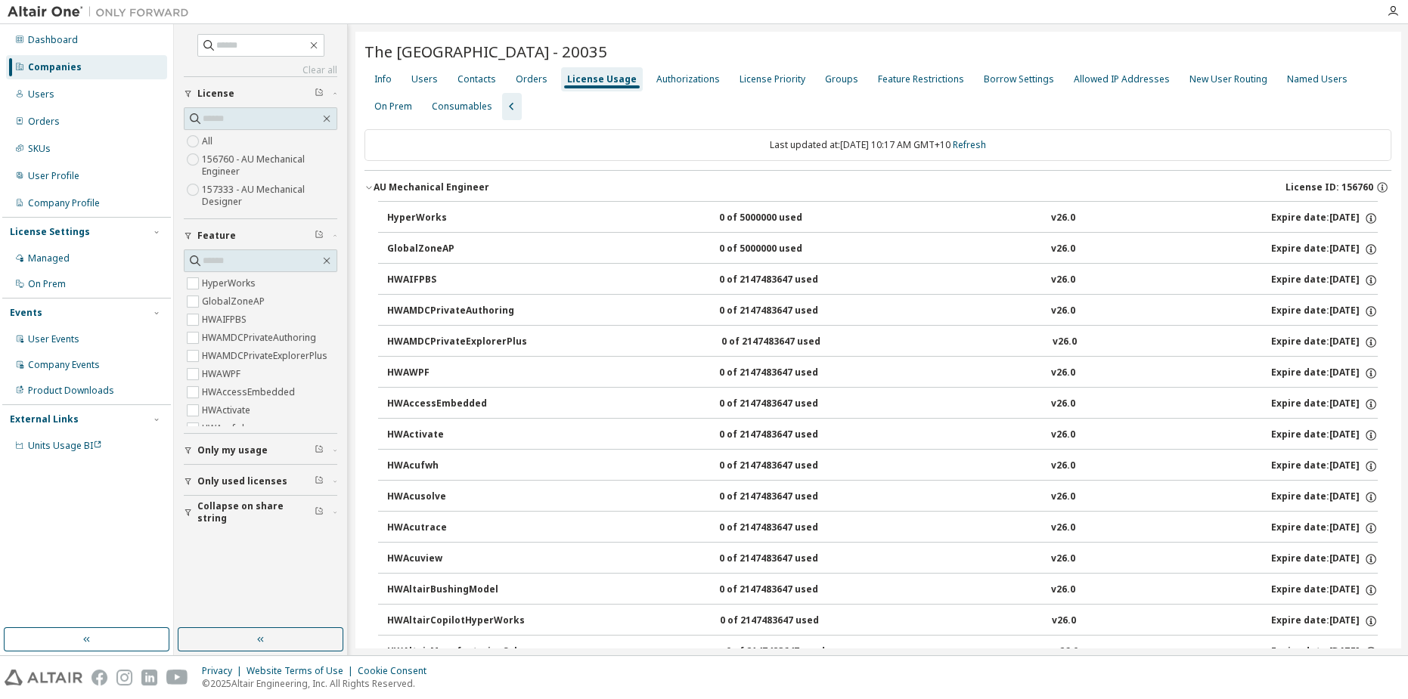
click at [438, 188] on div "AU Mechanical Engineer" at bounding box center [432, 187] width 116 height 12
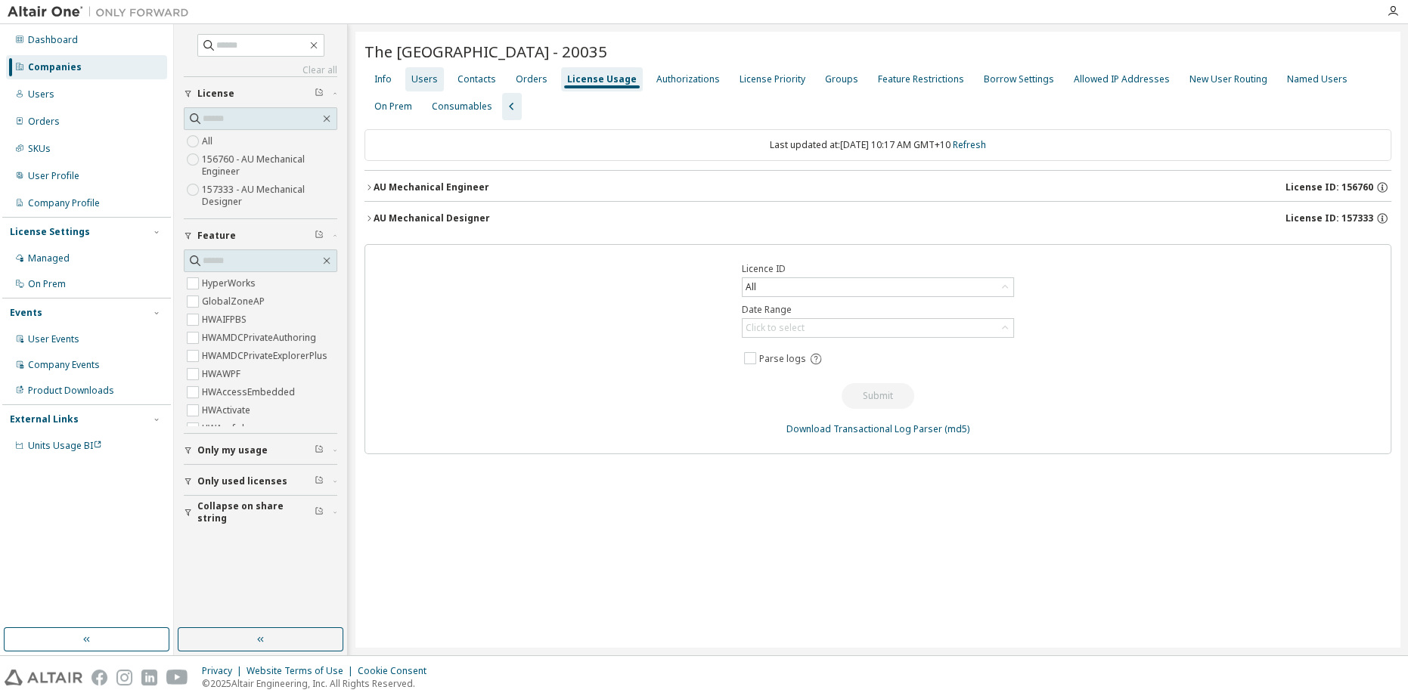
click at [426, 78] on div "Users" at bounding box center [424, 79] width 26 height 12
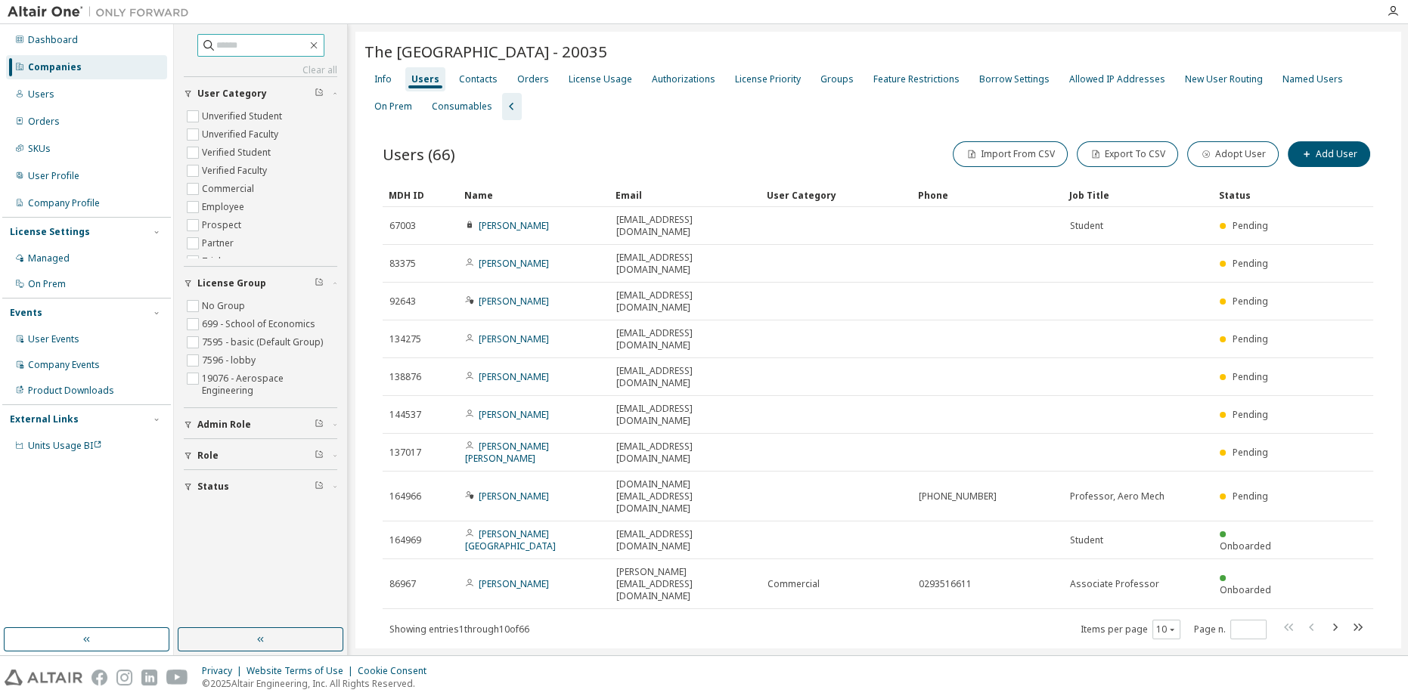
click at [274, 42] on input "text" at bounding box center [261, 45] width 91 height 15
click at [560, 140] on div "Users (66) Import From CSV Export To CSV Adopt User Add User" at bounding box center [878, 154] width 991 height 32
click at [503, 104] on icon "button" at bounding box center [512, 107] width 18 height 18
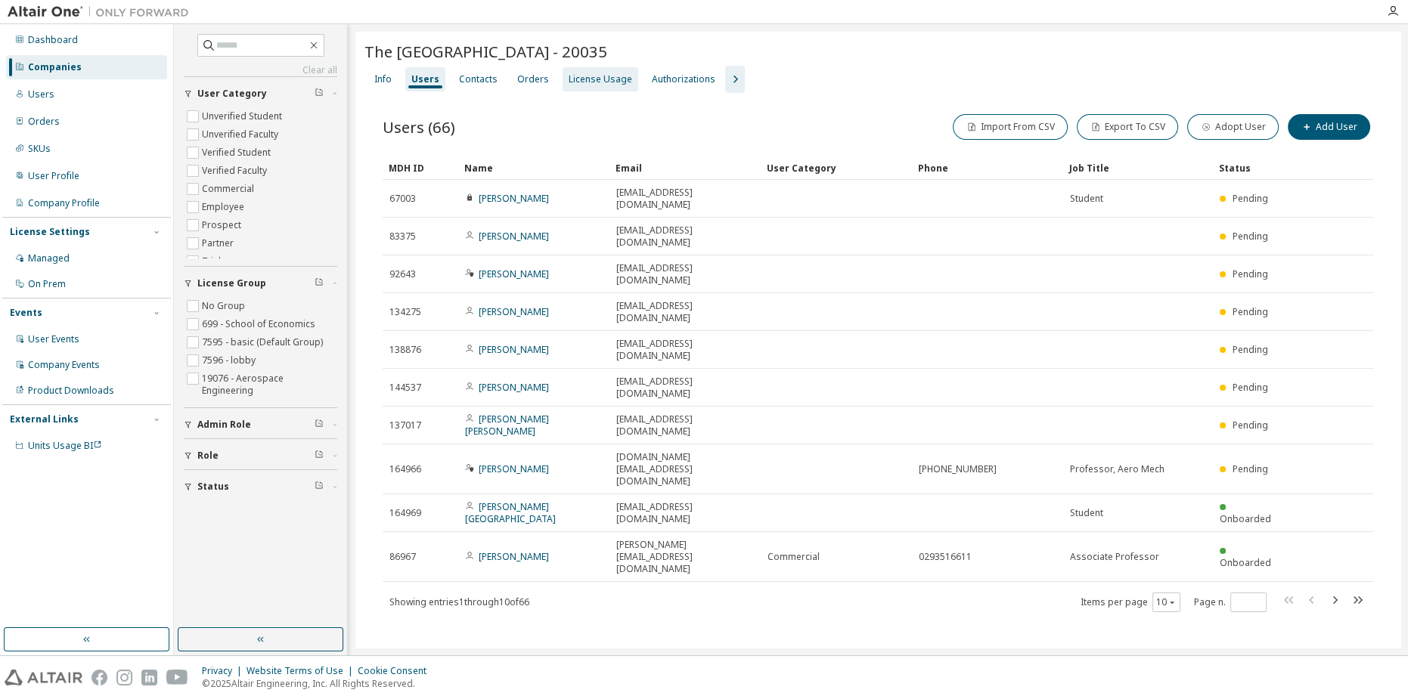
click at [569, 73] on div "License Usage" at bounding box center [601, 79] width 64 height 12
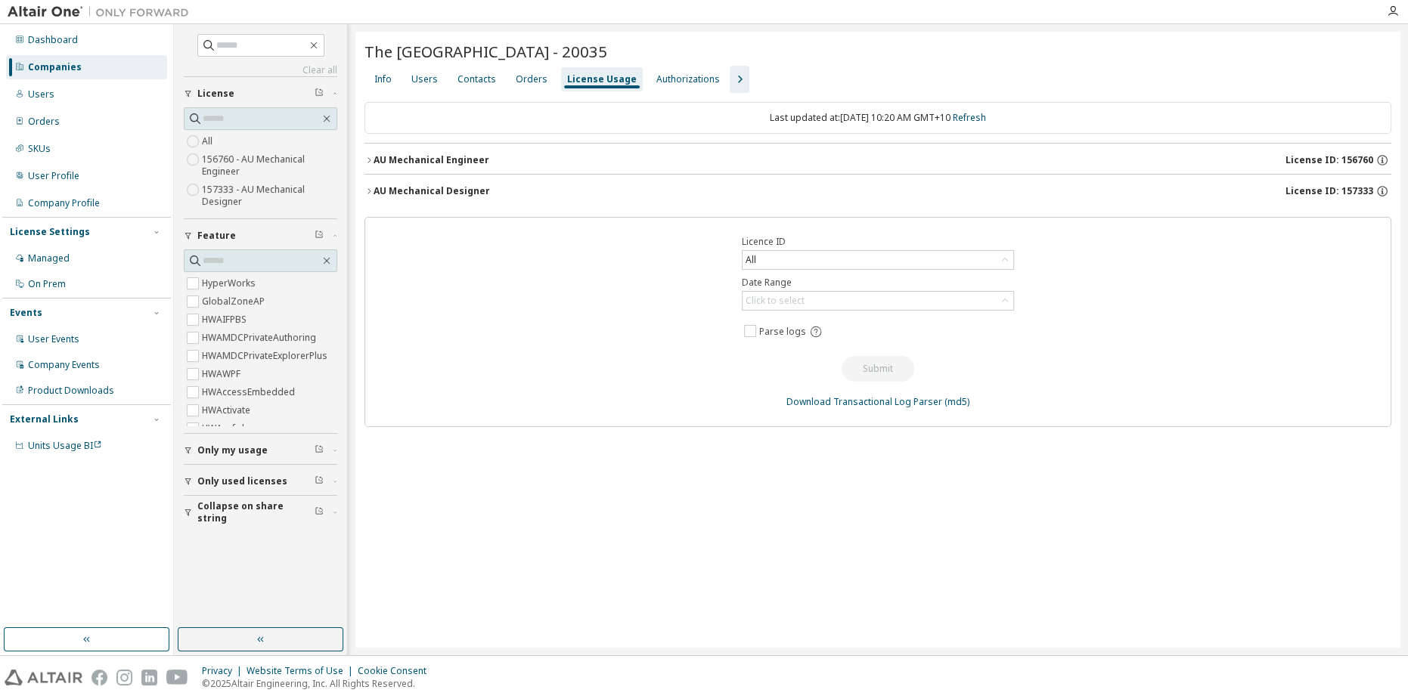
click at [457, 156] on div "AU Mechanical Engineer" at bounding box center [432, 160] width 116 height 12
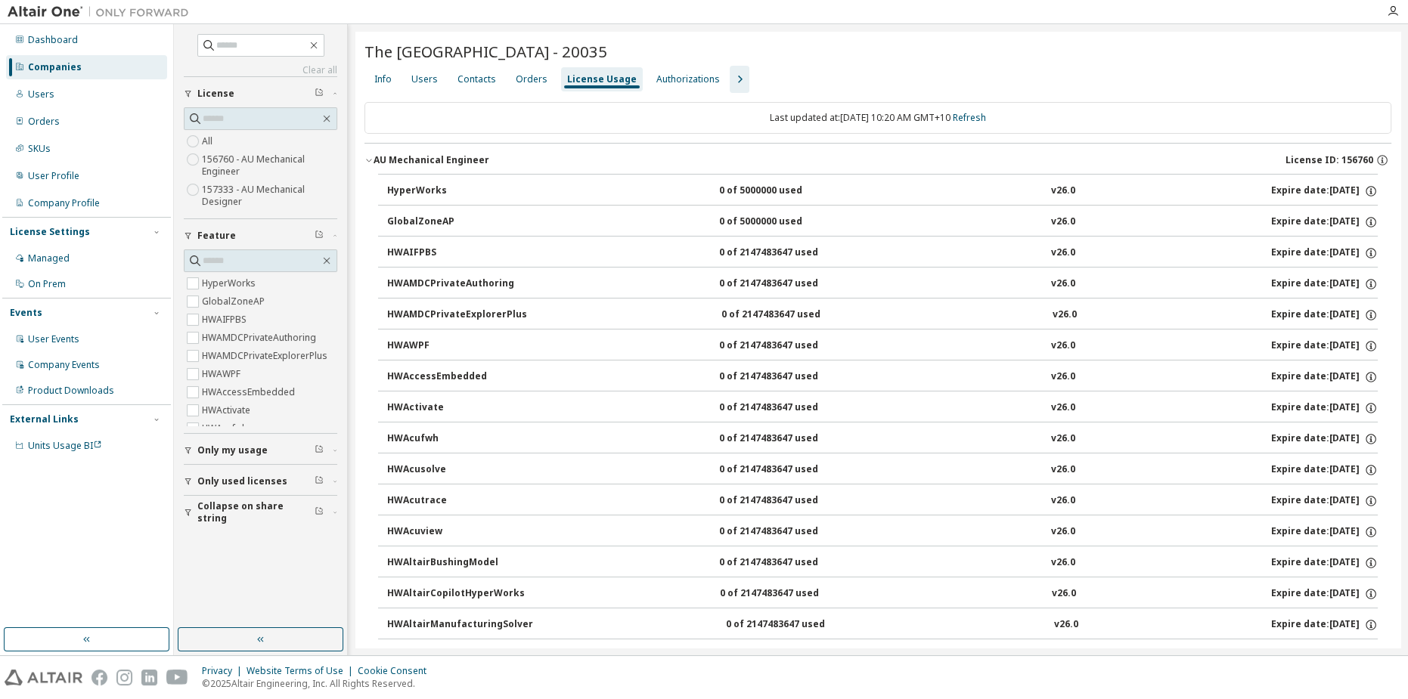
click at [369, 163] on button "AU Mechanical Engineer License ID: 156760" at bounding box center [877, 160] width 1027 height 33
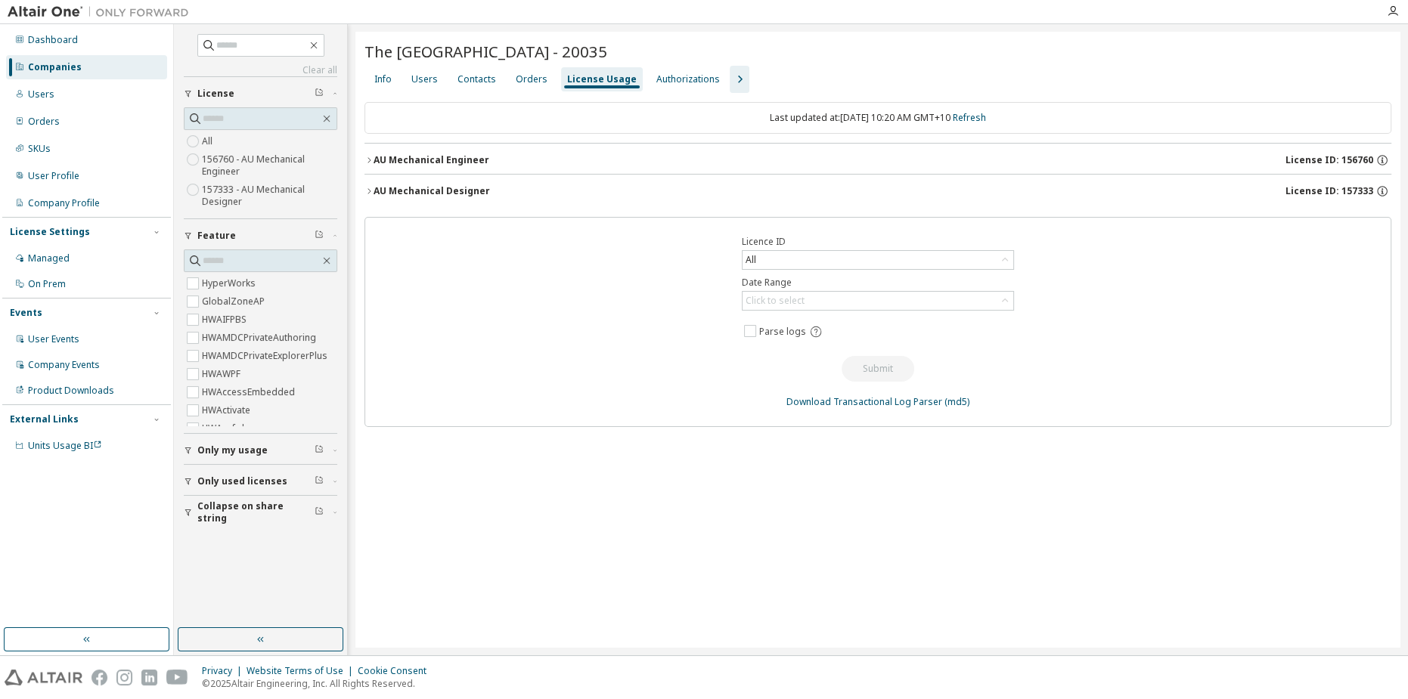
click at [397, 159] on div "AU Mechanical Engineer" at bounding box center [432, 160] width 116 height 12
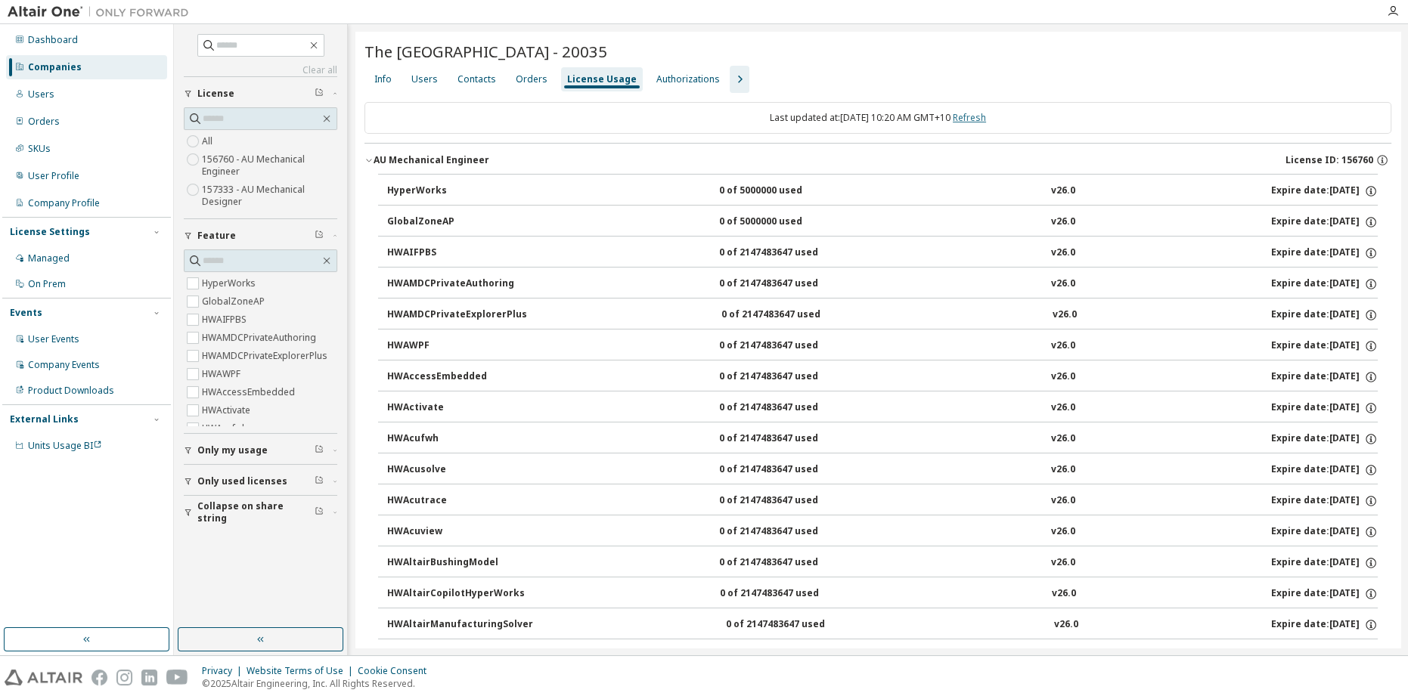
click at [986, 120] on link "Refresh" at bounding box center [969, 117] width 33 height 13
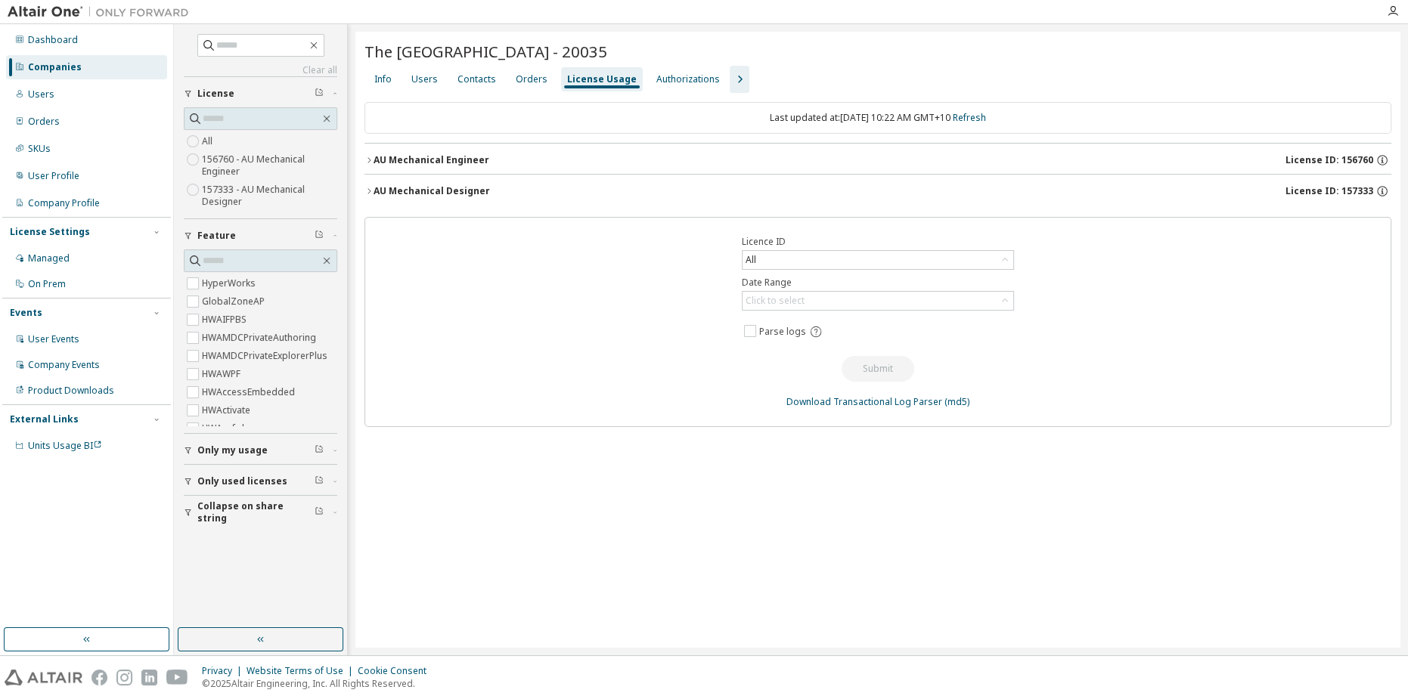
click at [439, 158] on div "AU Mechanical Engineer" at bounding box center [432, 160] width 116 height 12
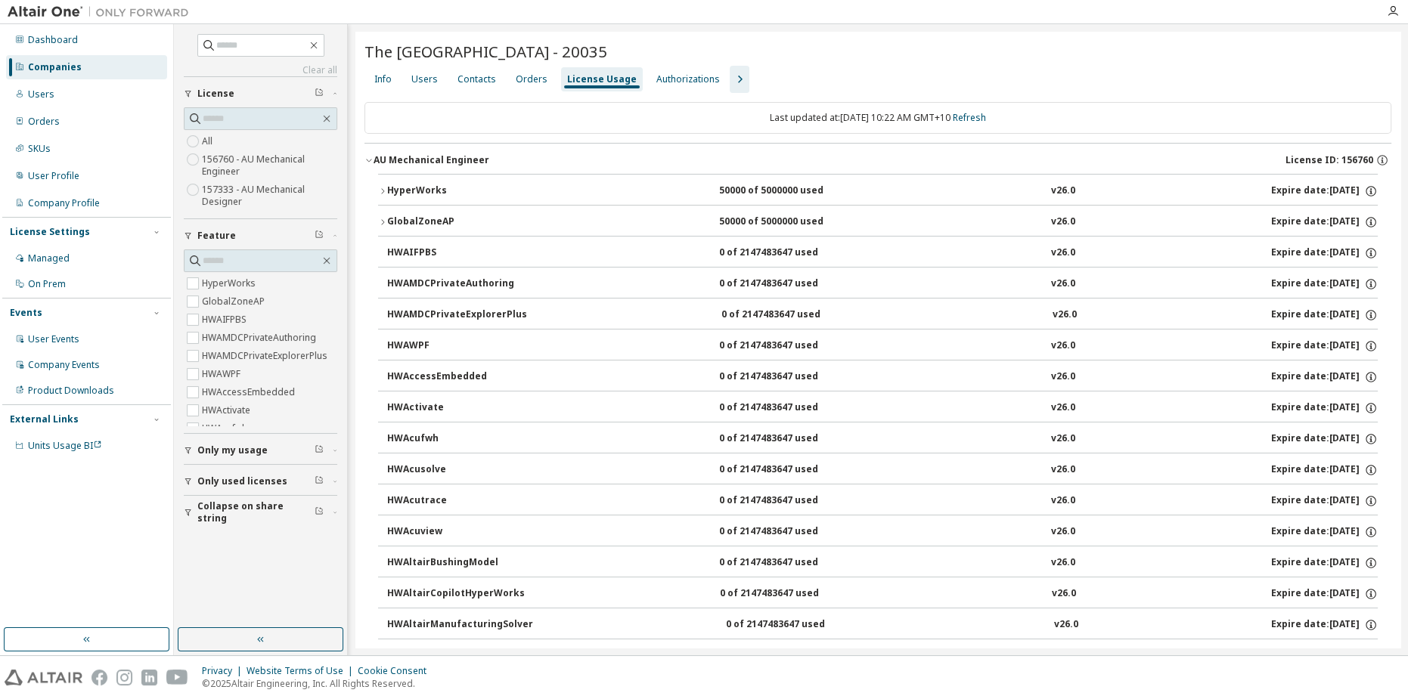
click at [440, 178] on button "HyperWorks 50000 of 5000000 used v26.0 Expire date: [DATE]" at bounding box center [878, 191] width 1000 height 33
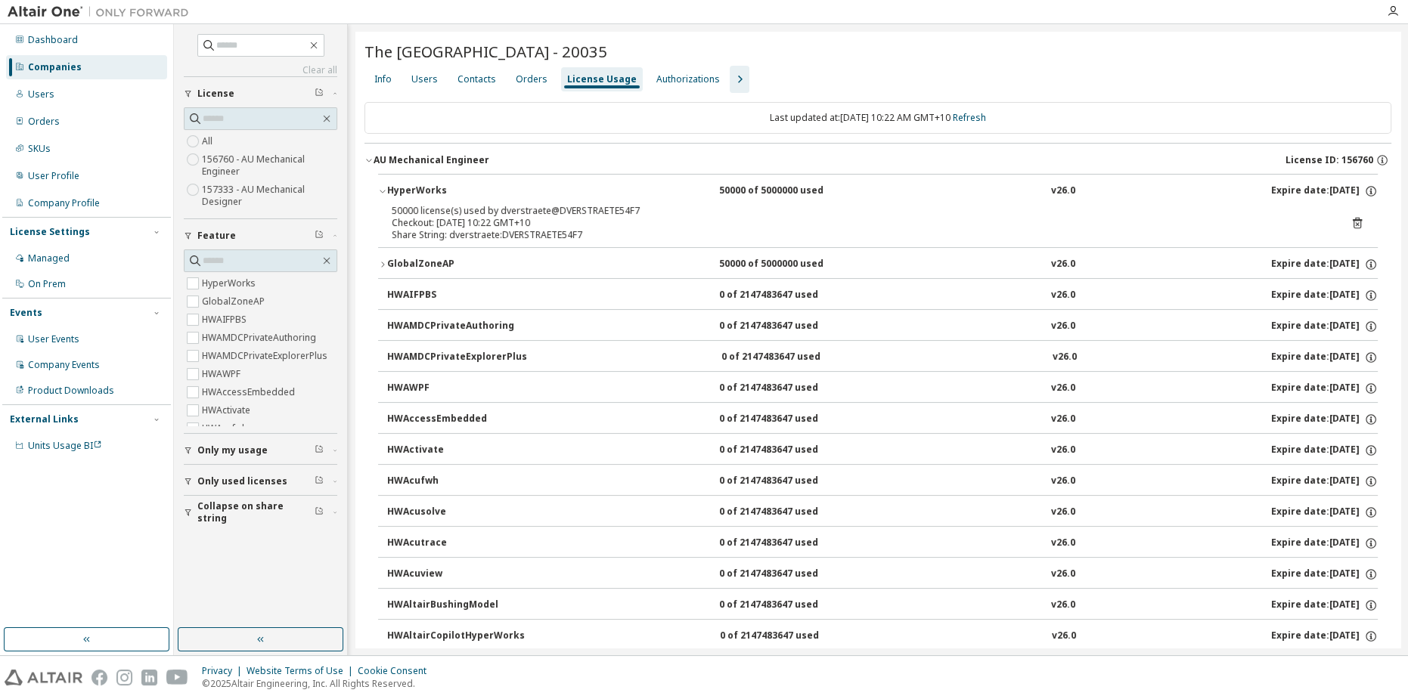
click at [730, 78] on icon "button" at bounding box center [739, 79] width 18 height 18
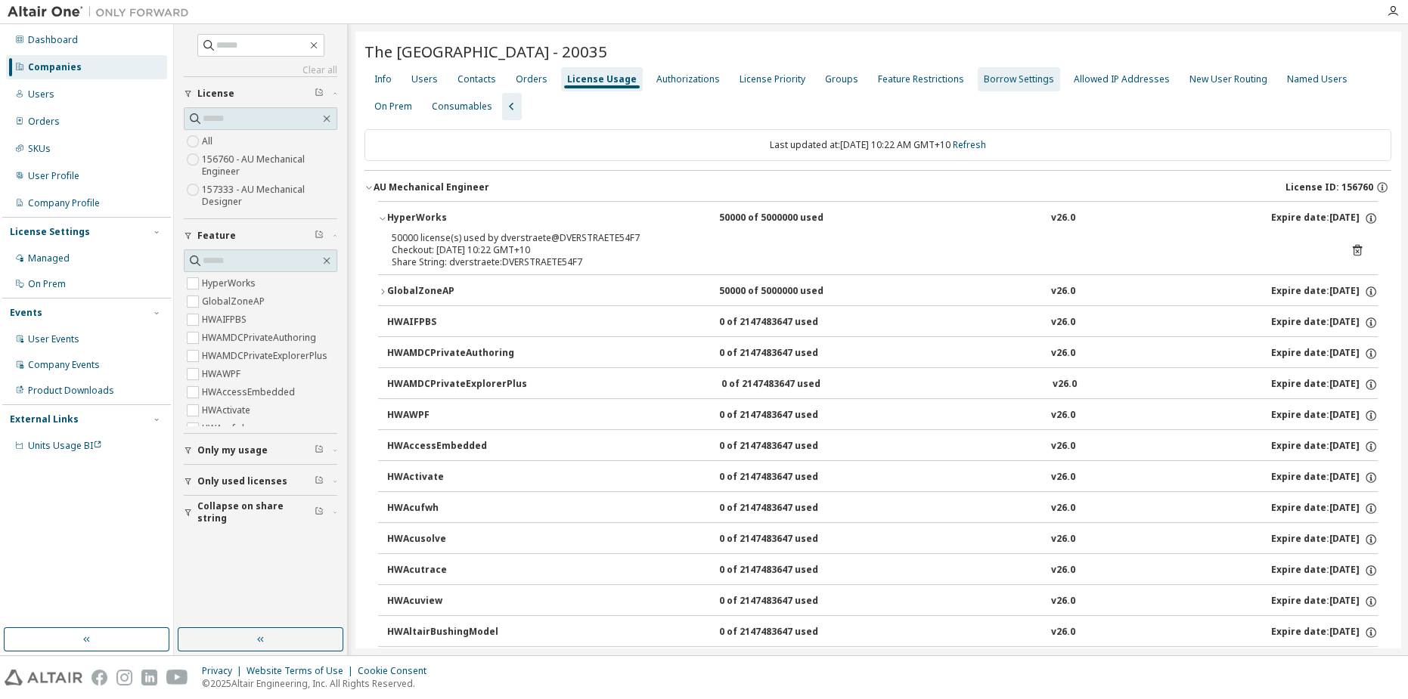
click at [825, 80] on div "Groups" at bounding box center [841, 79] width 33 height 12
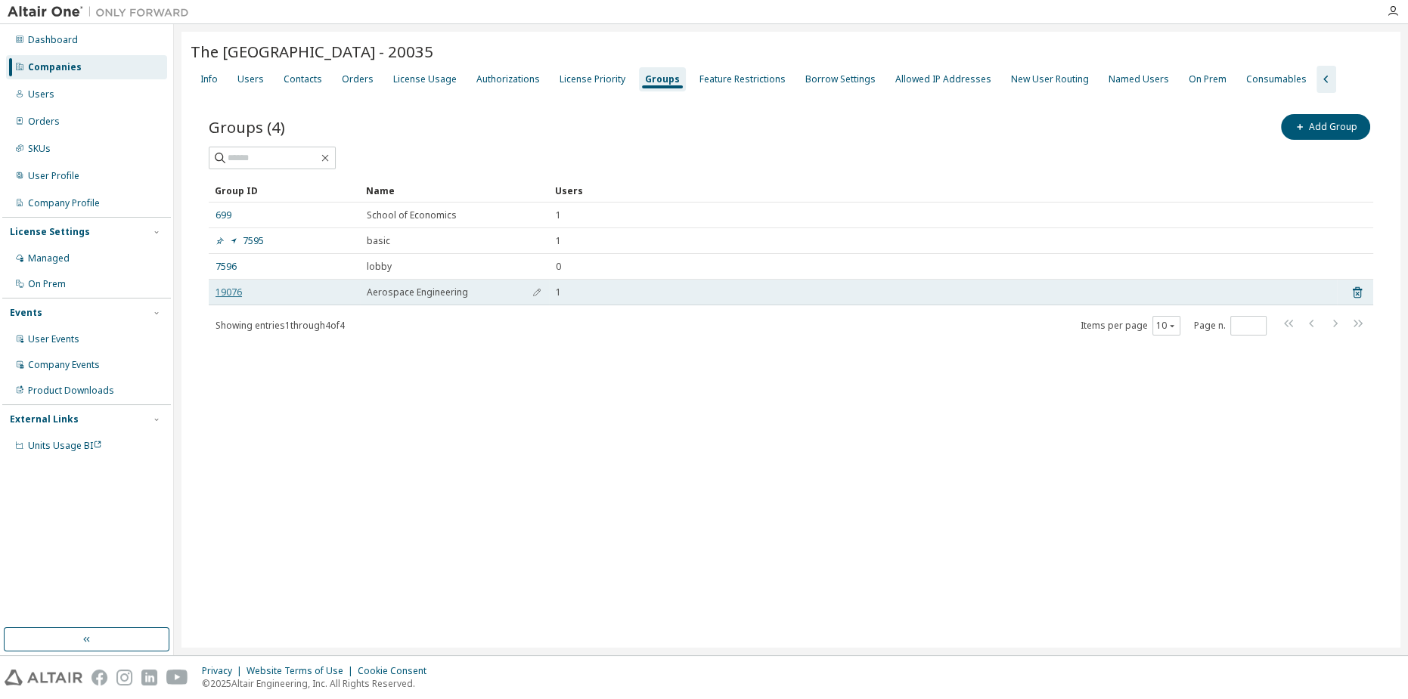
click at [234, 287] on link "19076" at bounding box center [228, 293] width 26 height 12
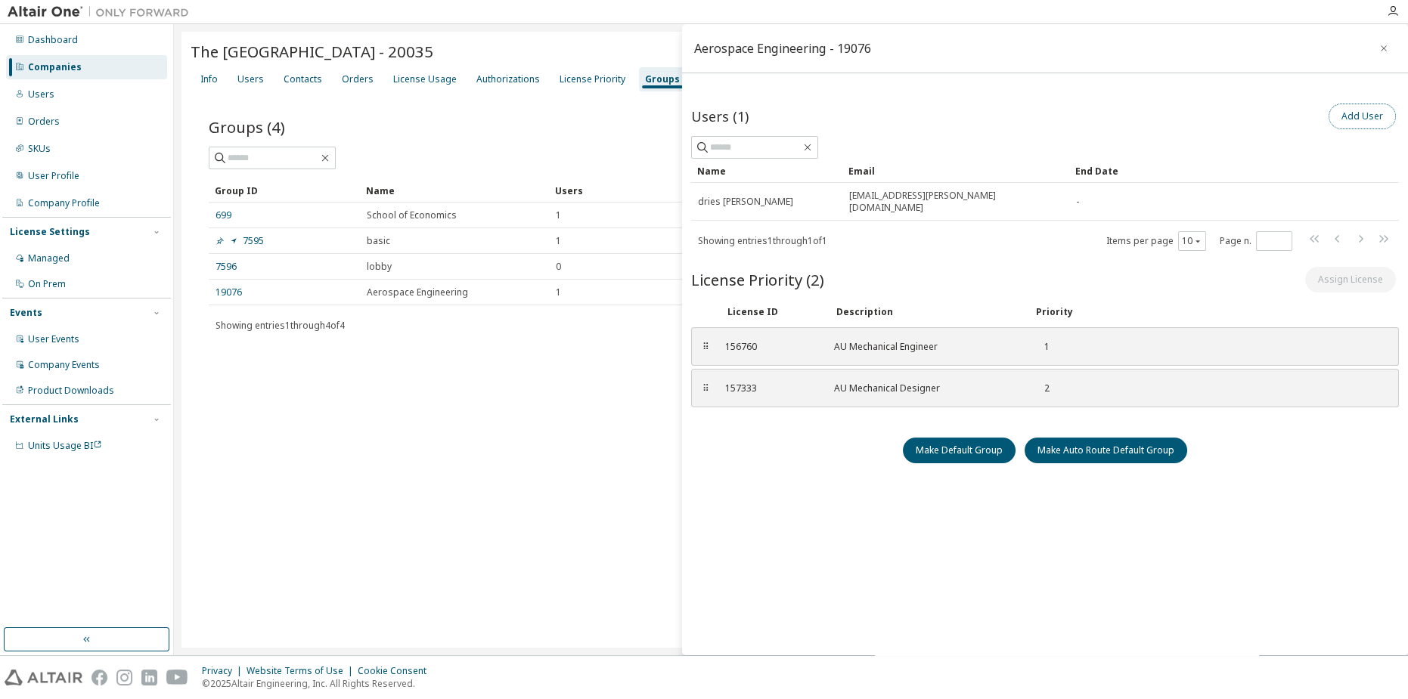
click at [1347, 126] on button "Add User" at bounding box center [1362, 117] width 67 height 26
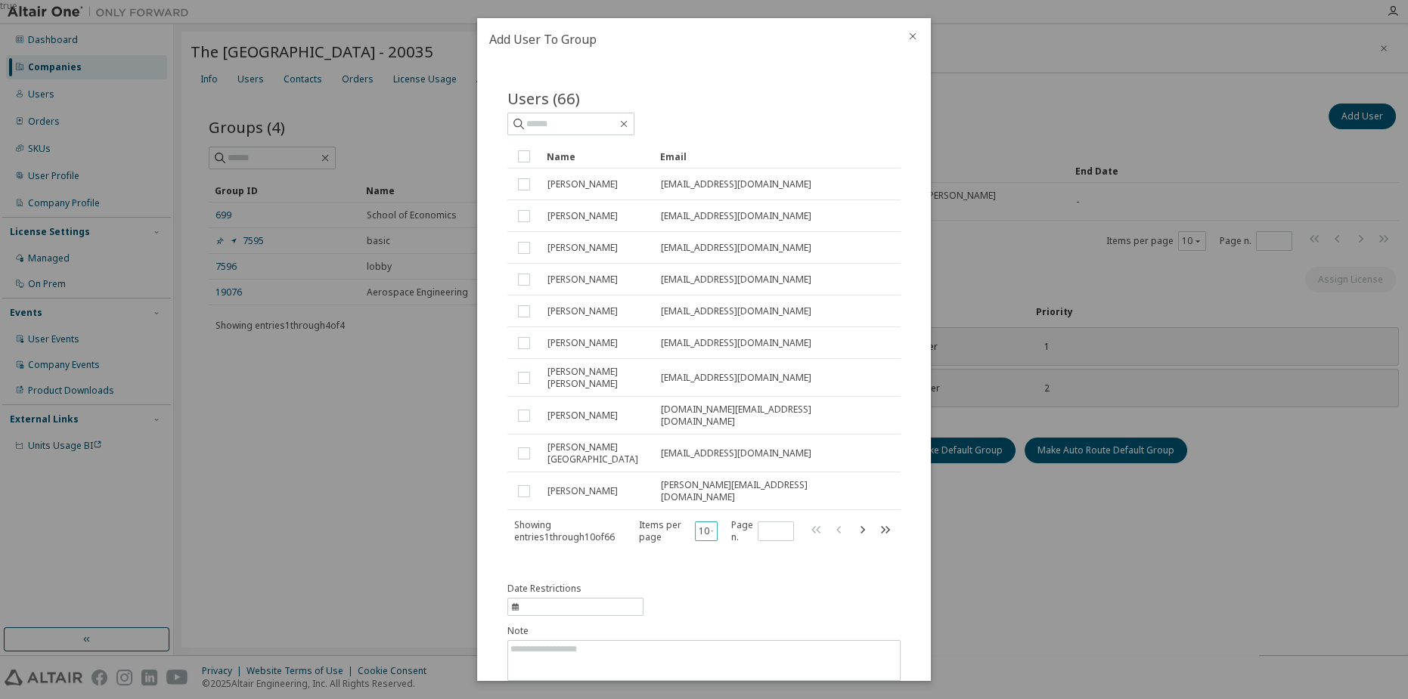
click at [710, 527] on icon "button" at bounding box center [712, 531] width 5 height 9
click at [687, 535] on div "Users (66) Clear Load Save Save As Field Operator Value Select filter Select op…" at bounding box center [703, 326] width 429 height 513
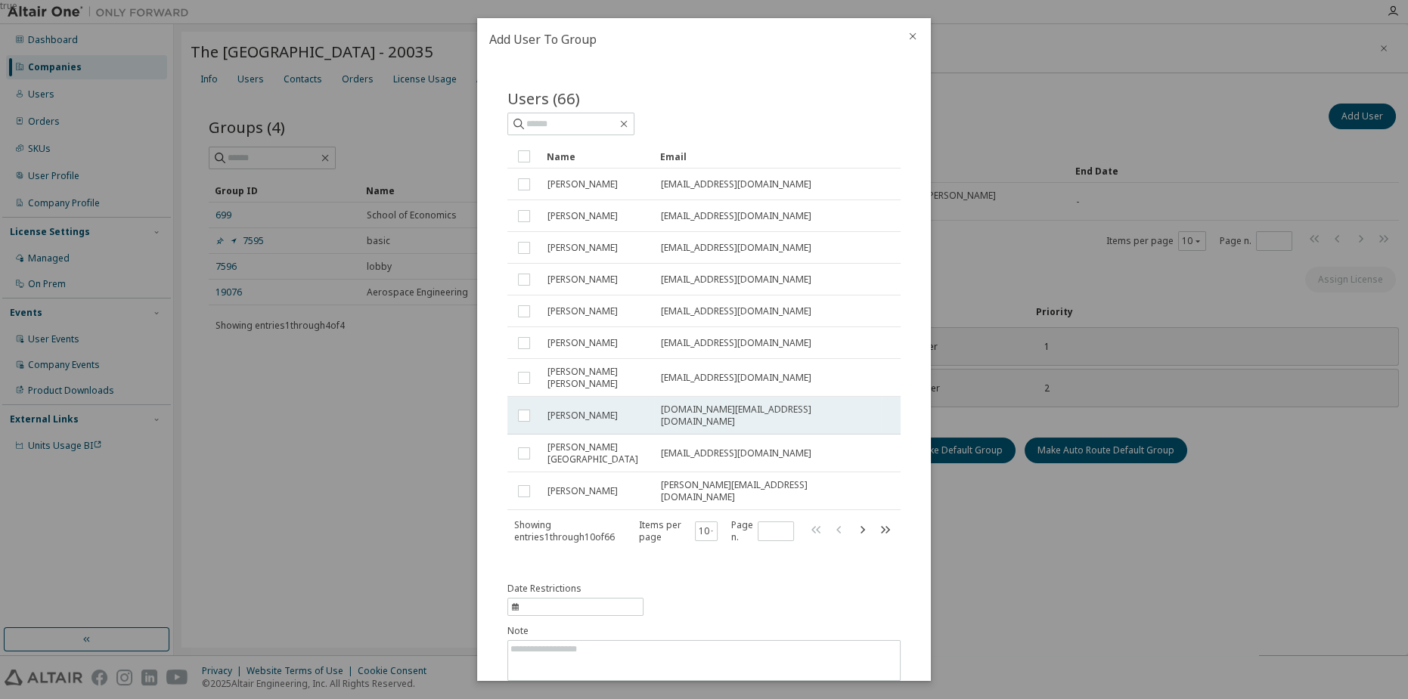
scroll to position [36, 0]
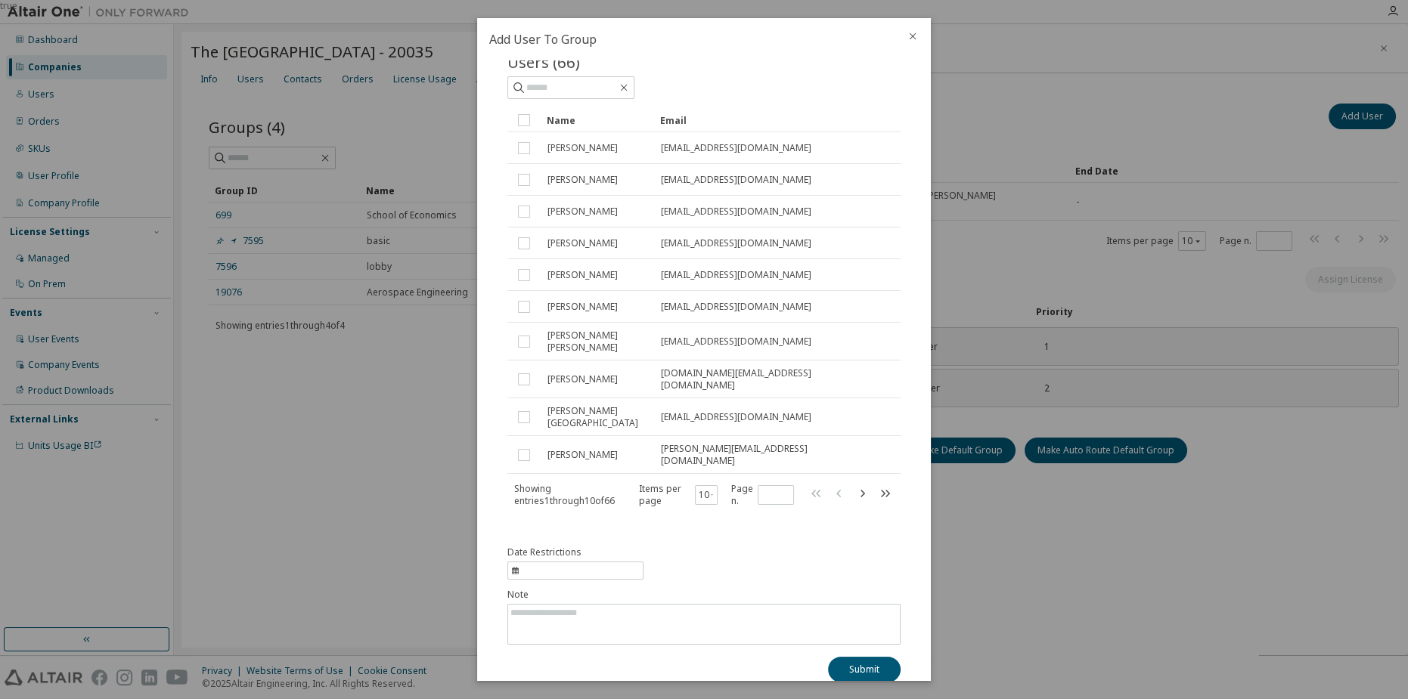
click at [916, 43] on div at bounding box center [912, 37] width 36 height 39
click at [913, 35] on icon "close" at bounding box center [913, 36] width 7 height 7
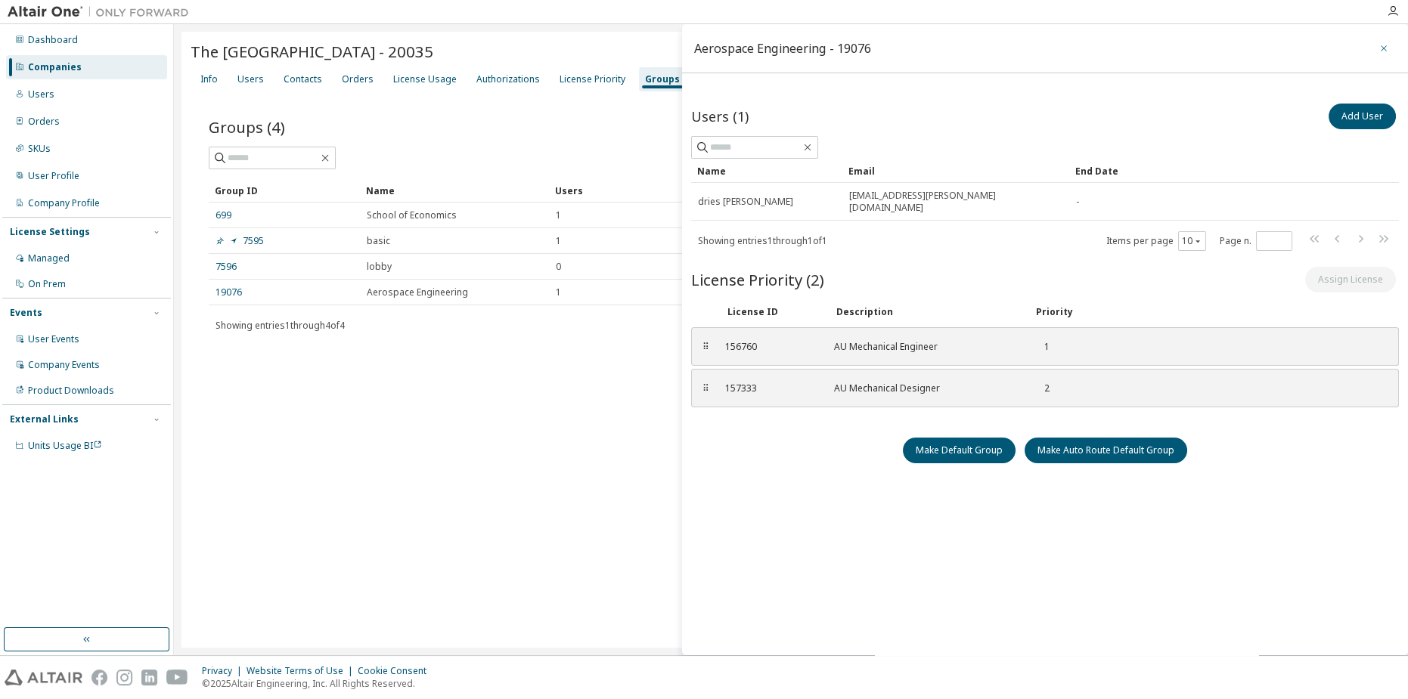
click at [1378, 50] on icon "button" at bounding box center [1383, 48] width 11 height 12
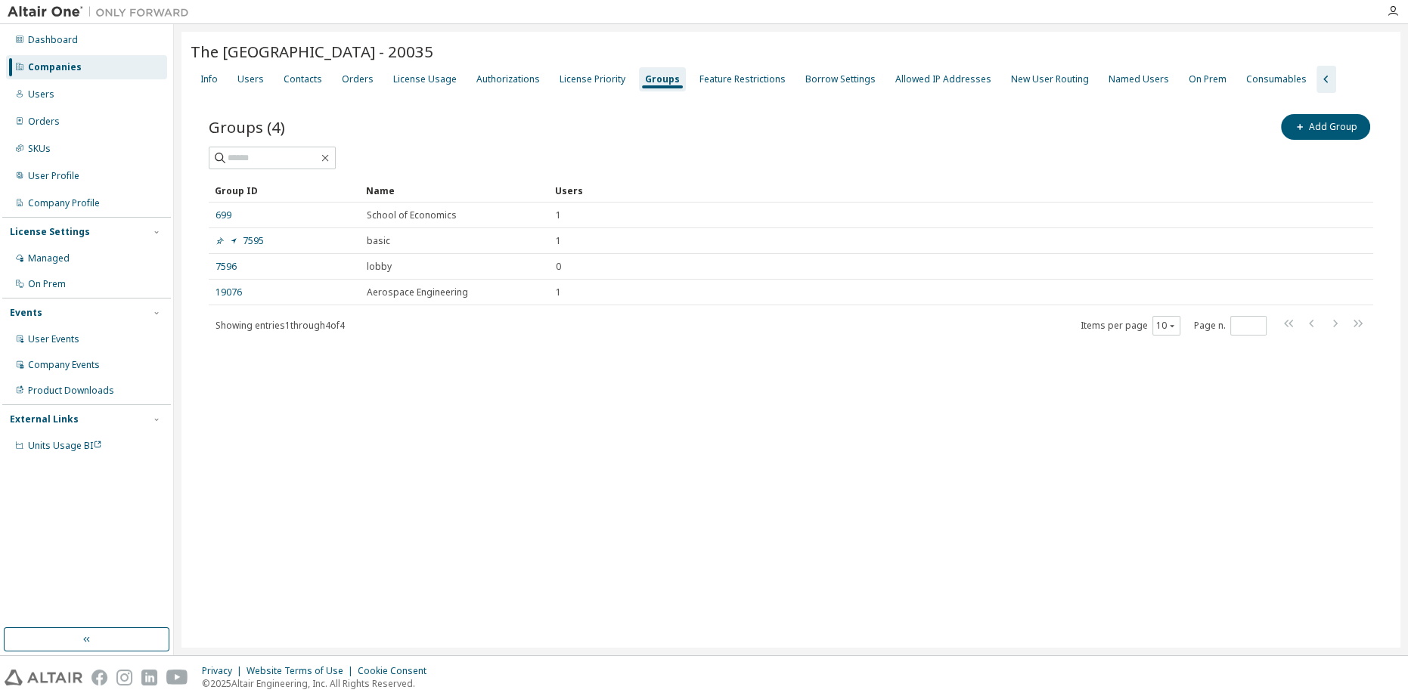
click at [898, 377] on div "The [GEOGRAPHIC_DATA] - 20035 Clear Load Save Save As Field Operator Value Sele…" at bounding box center [790, 340] width 1219 height 616
click at [675, 518] on div "The [GEOGRAPHIC_DATA] - 20035 Clear Load Save Save As Field Operator Value Sele…" at bounding box center [790, 340] width 1219 height 616
click at [79, 345] on div "User Events" at bounding box center [86, 339] width 161 height 24
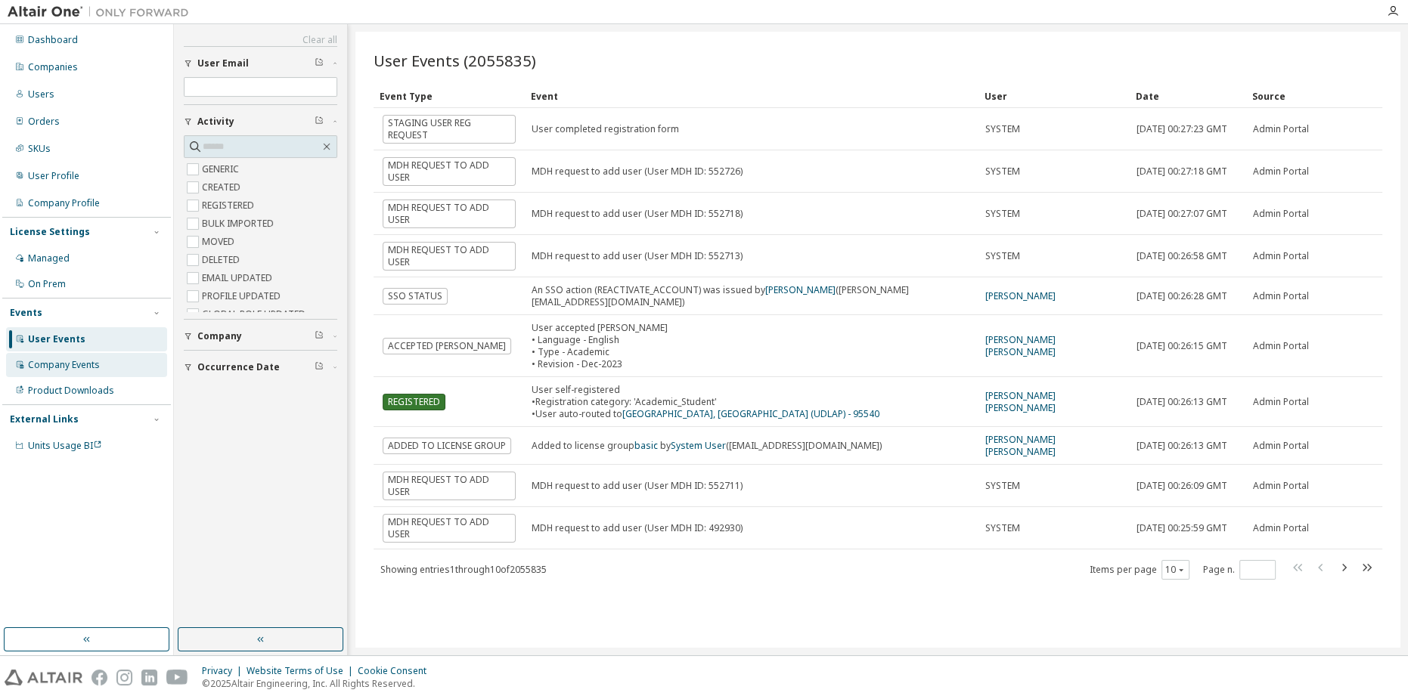
click at [40, 365] on div "Company Events" at bounding box center [64, 365] width 72 height 12
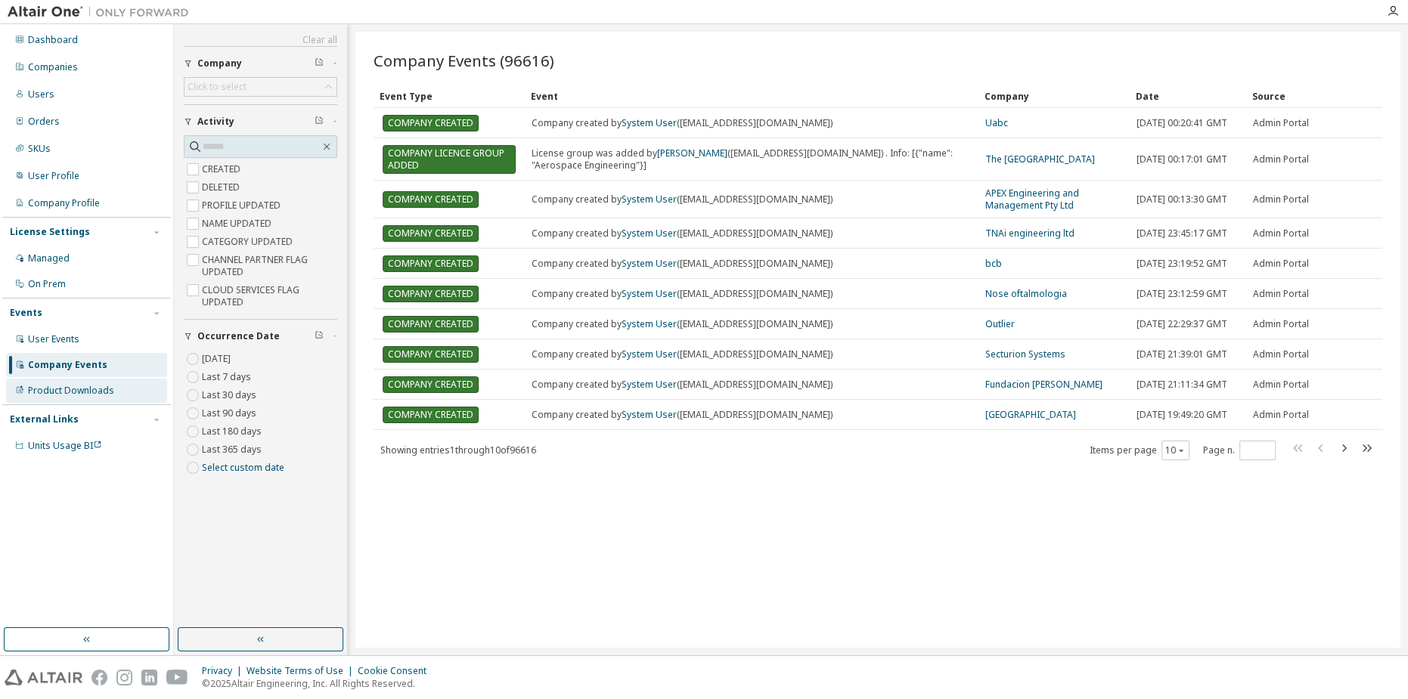
click at [70, 389] on div "Product Downloads" at bounding box center [71, 391] width 86 height 12
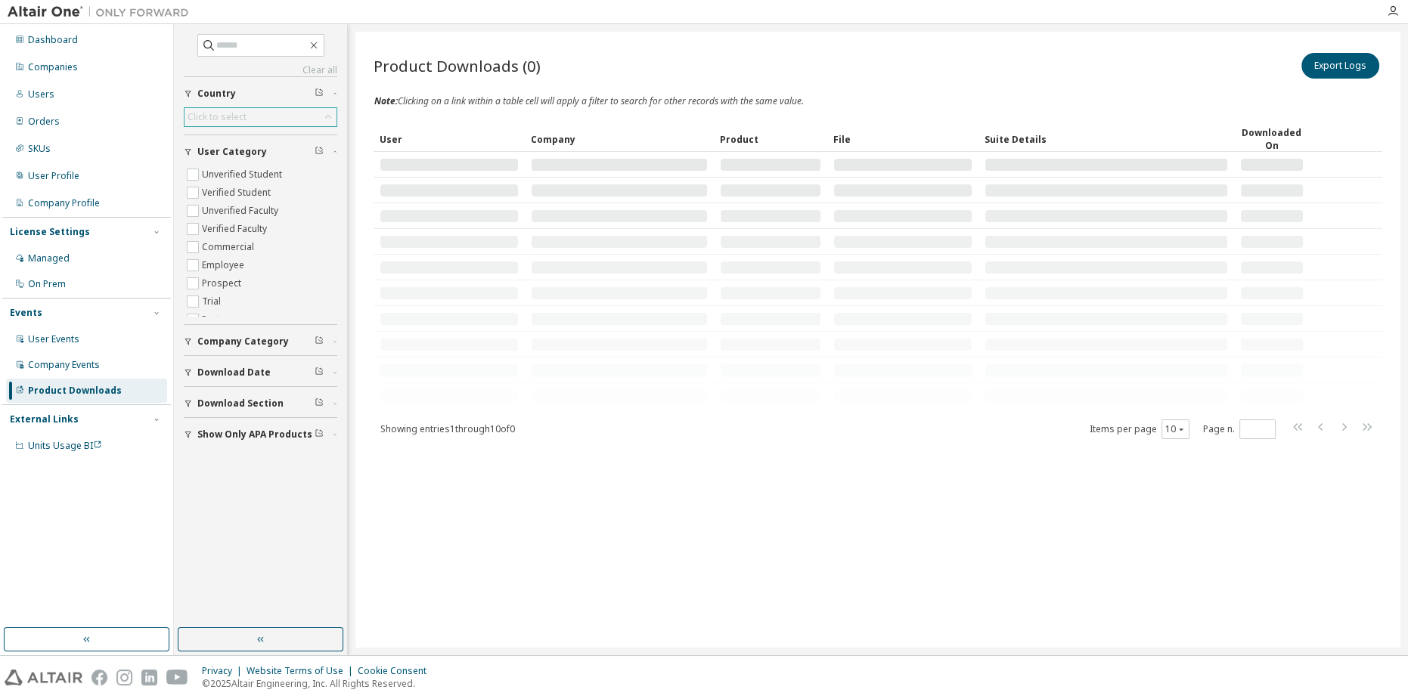
click at [262, 109] on div "Click to select" at bounding box center [260, 117] width 152 height 18
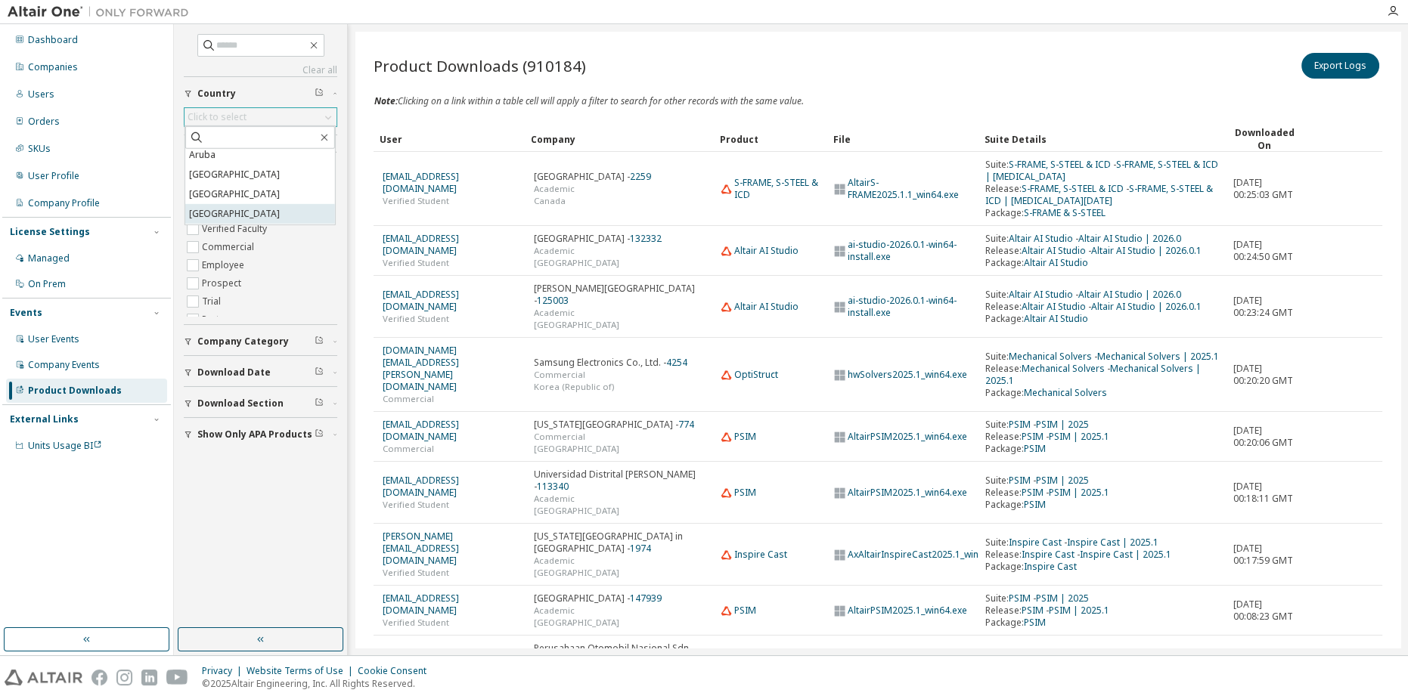
scroll to position [206, 0]
click at [242, 207] on li "[GEOGRAPHIC_DATA]" at bounding box center [260, 209] width 150 height 20
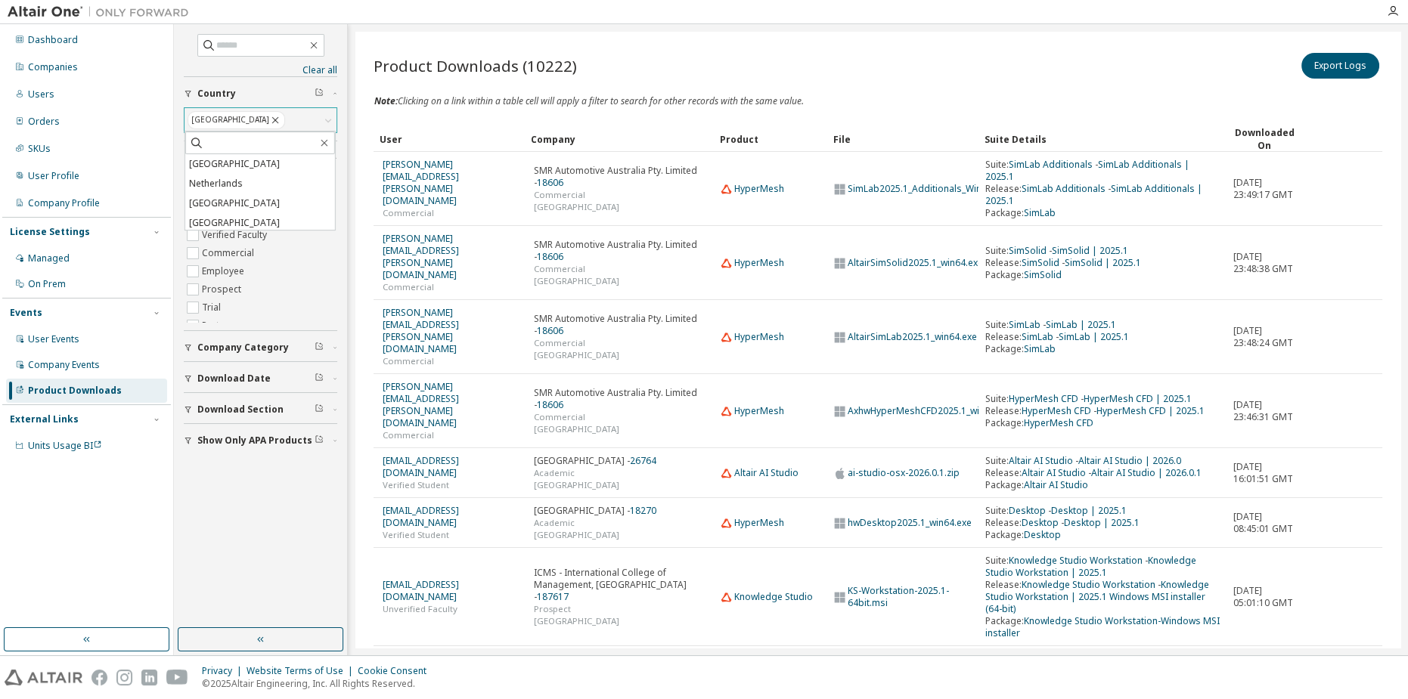
scroll to position [3025, 0]
click at [244, 199] on li "[GEOGRAPHIC_DATA]" at bounding box center [260, 201] width 150 height 20
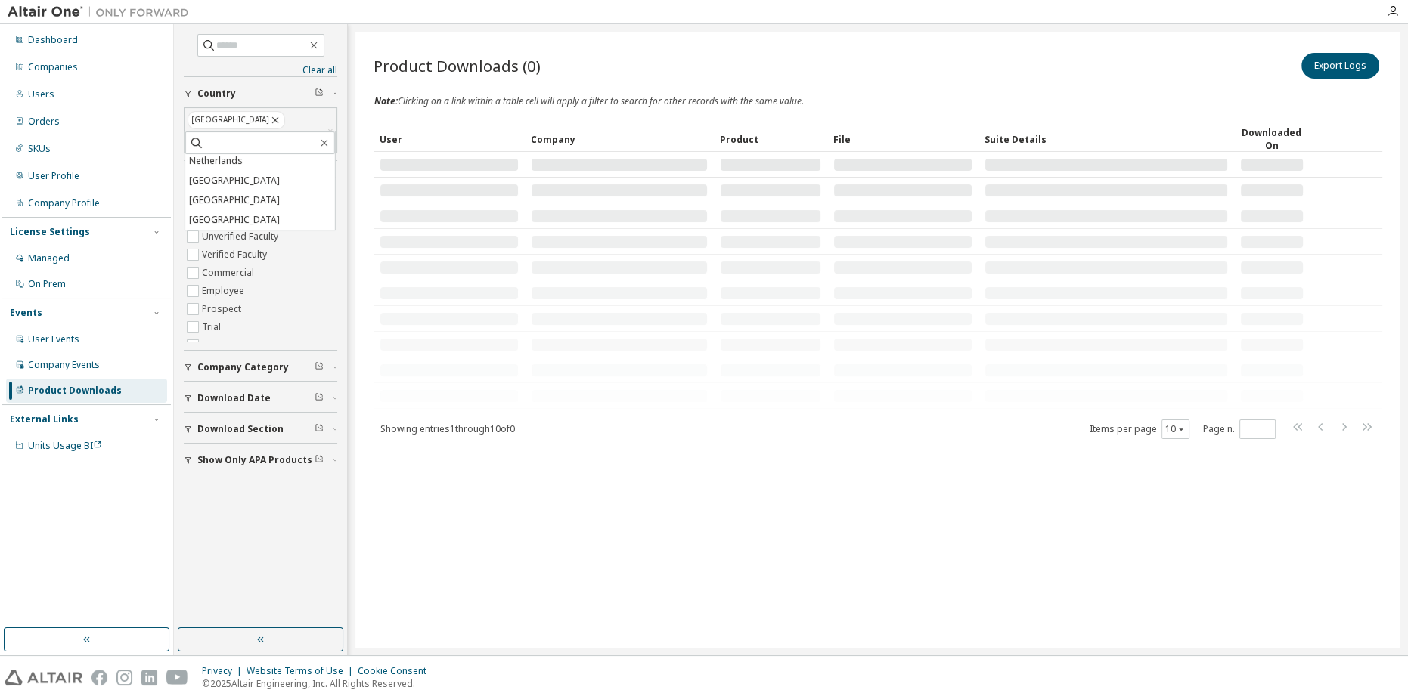
click at [359, 344] on div "Product Downloads (0) Export Logs Clear Load Save Save As Field Operator Value …" at bounding box center [877, 340] width 1045 height 616
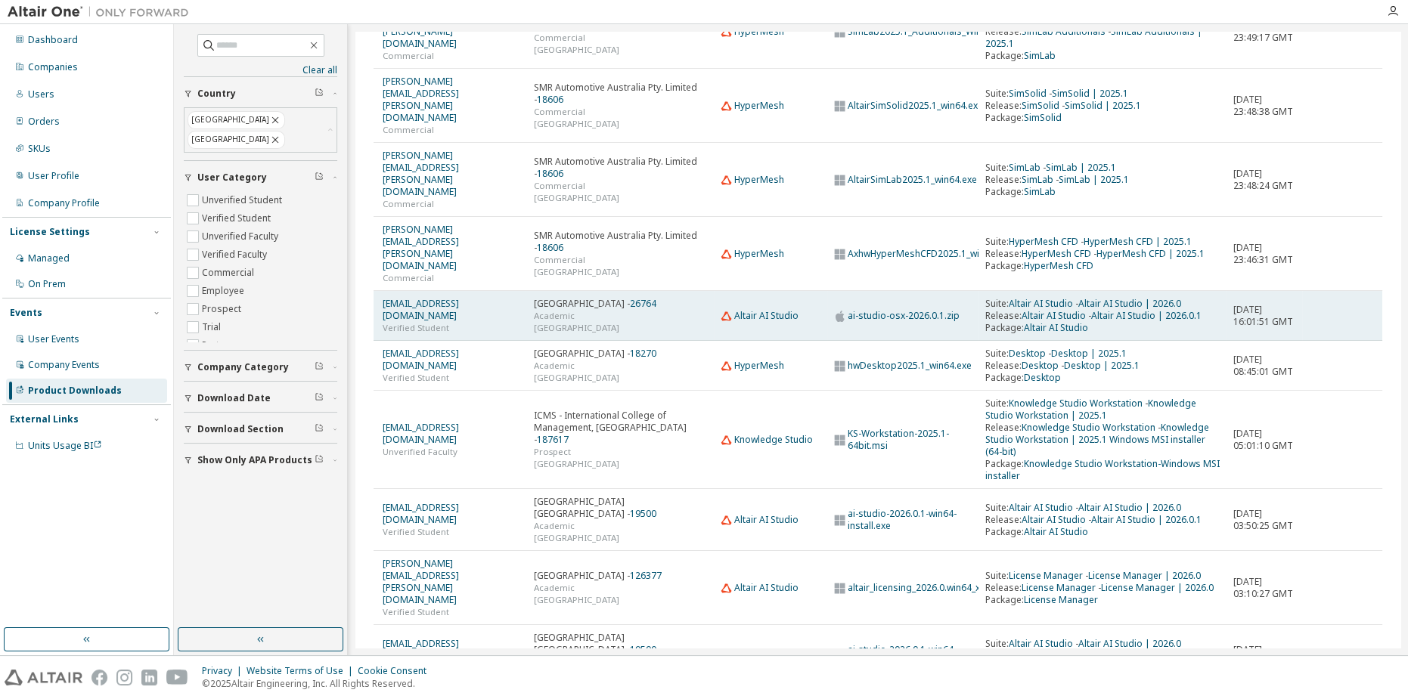
scroll to position [168, 0]
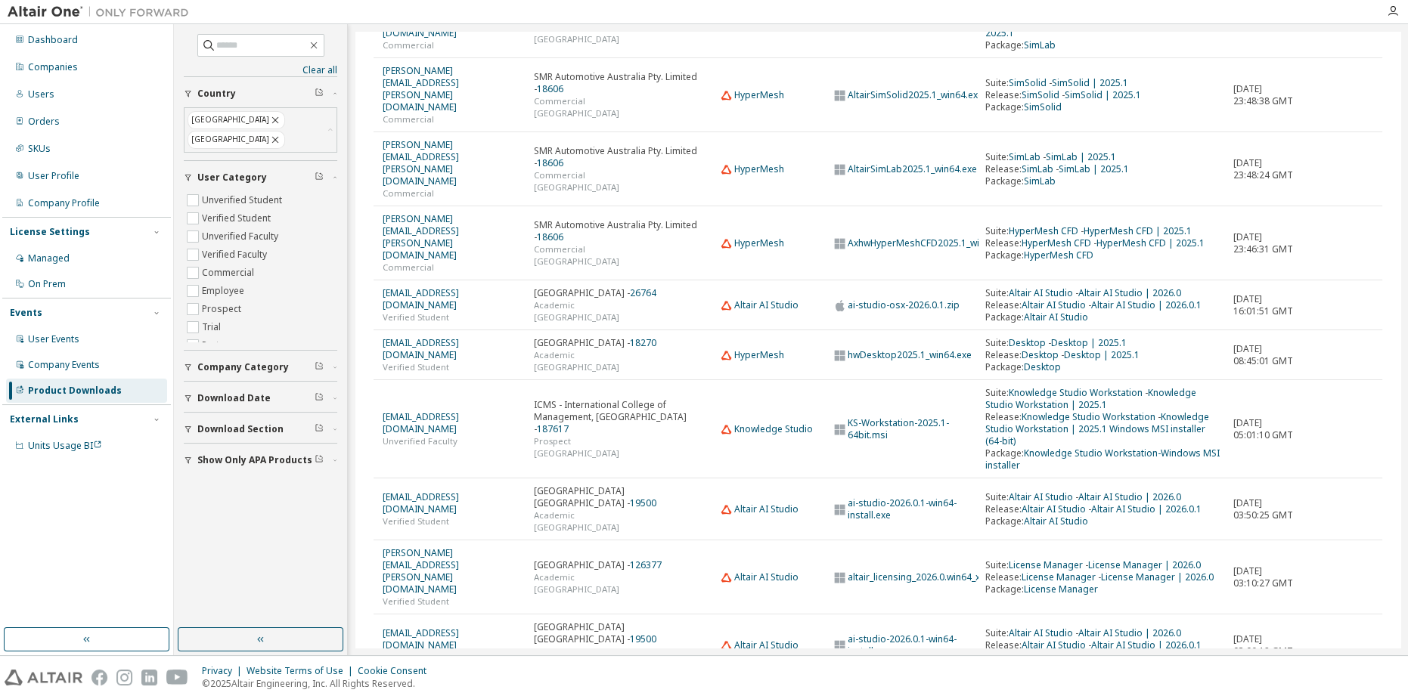
click at [1165, 691] on button "10" at bounding box center [1175, 697] width 20 height 12
click at [1151, 574] on div "100" at bounding box center [1168, 578] width 121 height 18
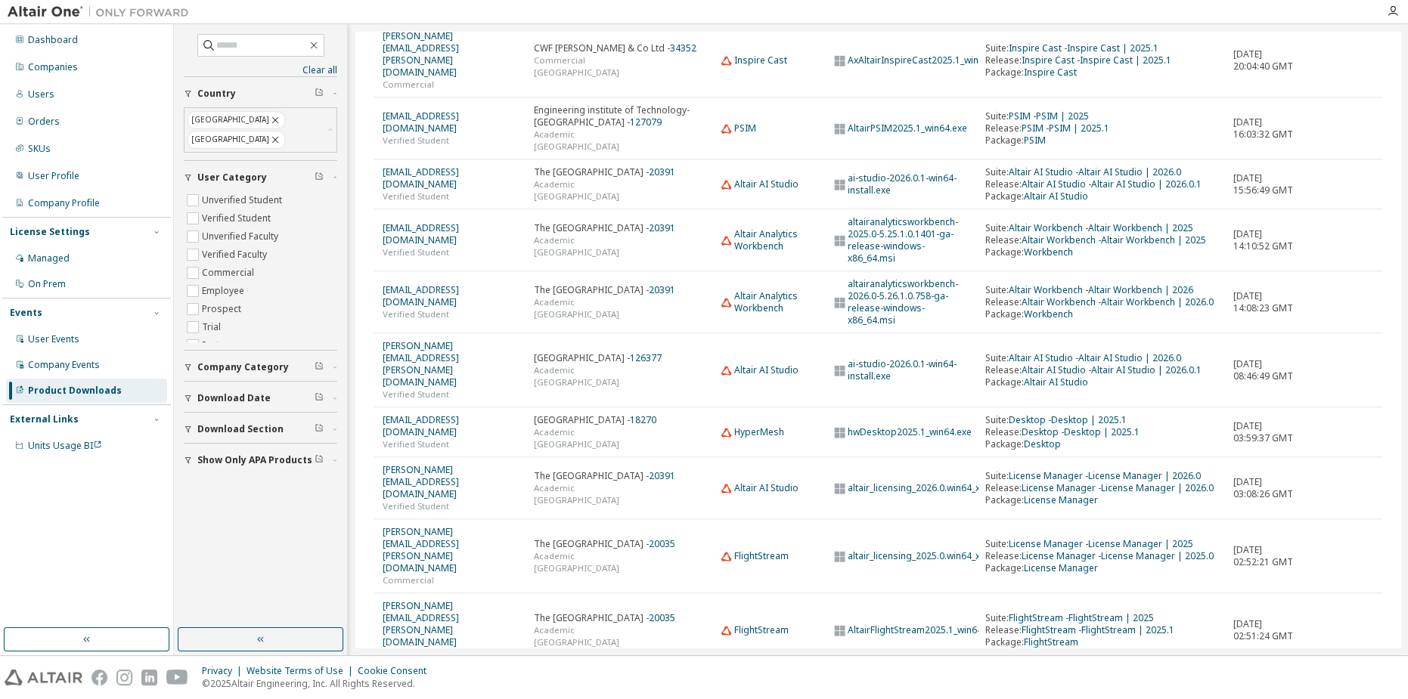
scroll to position [1405, 0]
click at [79, 92] on div "Users" at bounding box center [86, 94] width 161 height 24
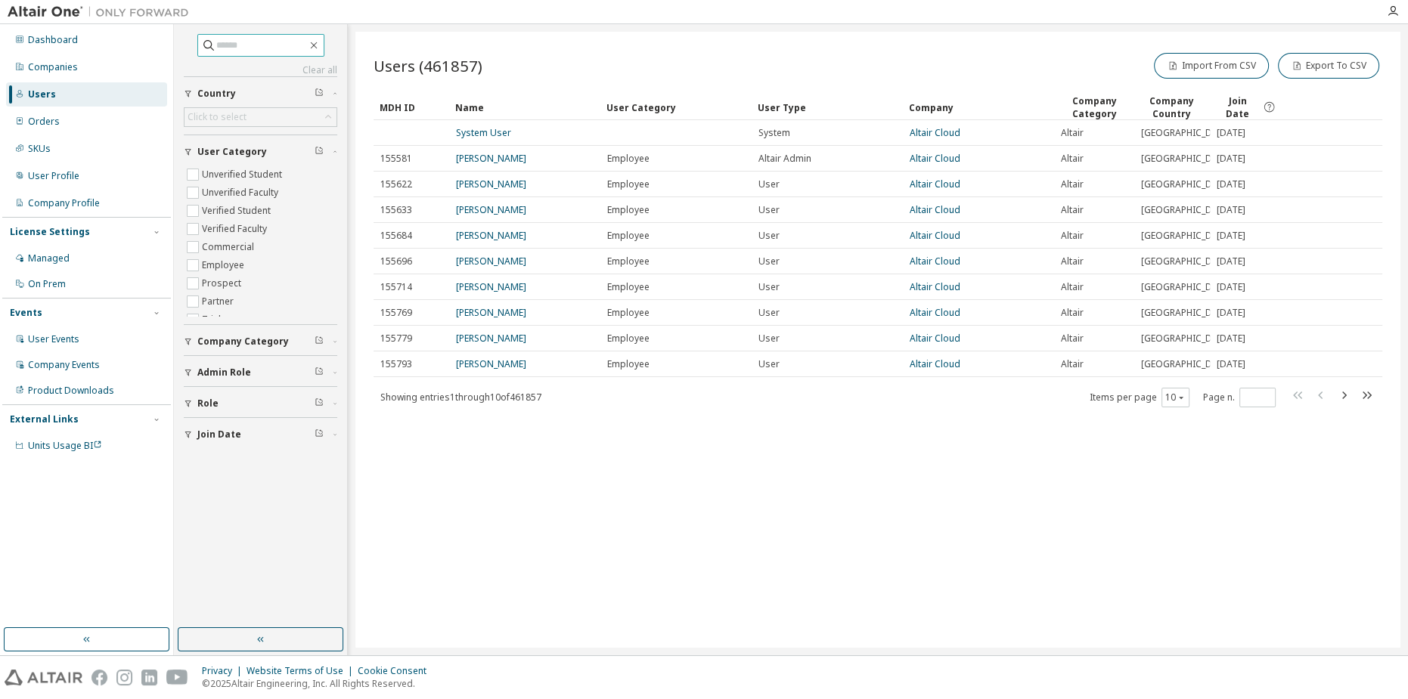
click at [251, 48] on input "text" at bounding box center [261, 45] width 91 height 15
type input "**********"
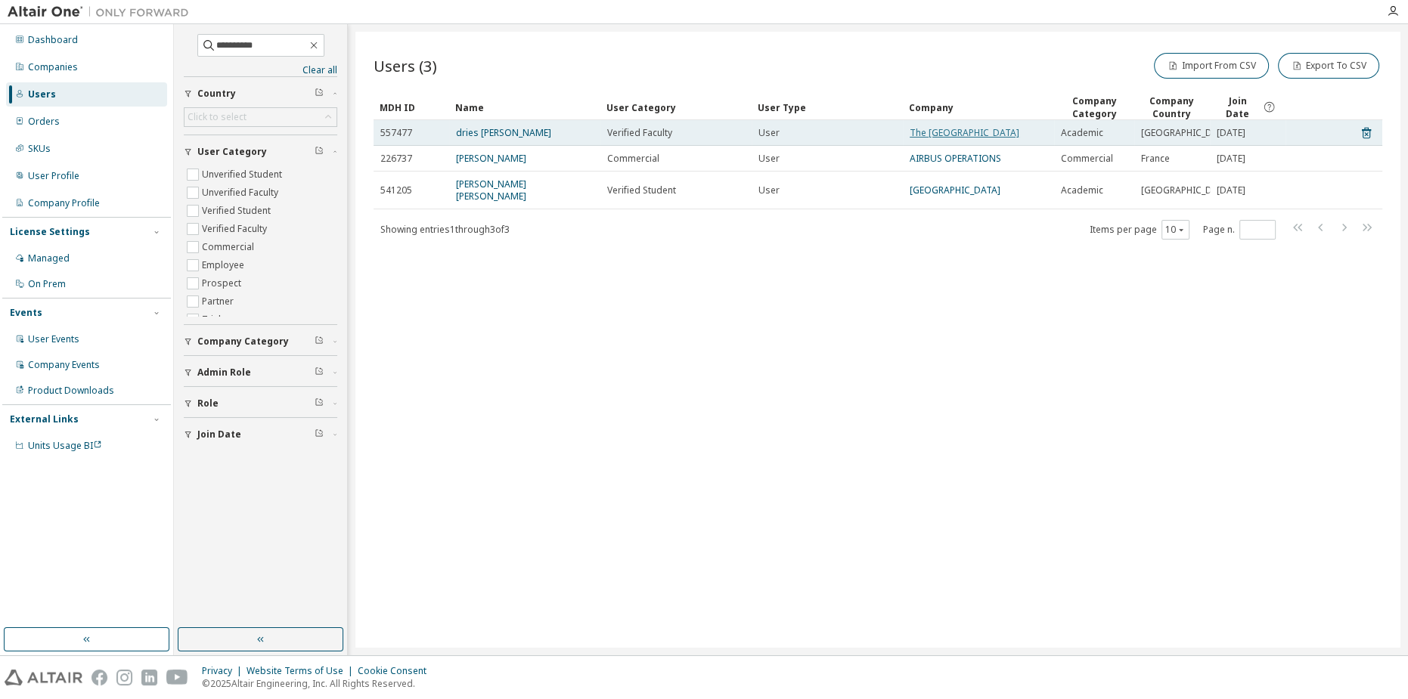
click at [986, 134] on link "The [GEOGRAPHIC_DATA]" at bounding box center [965, 132] width 110 height 13
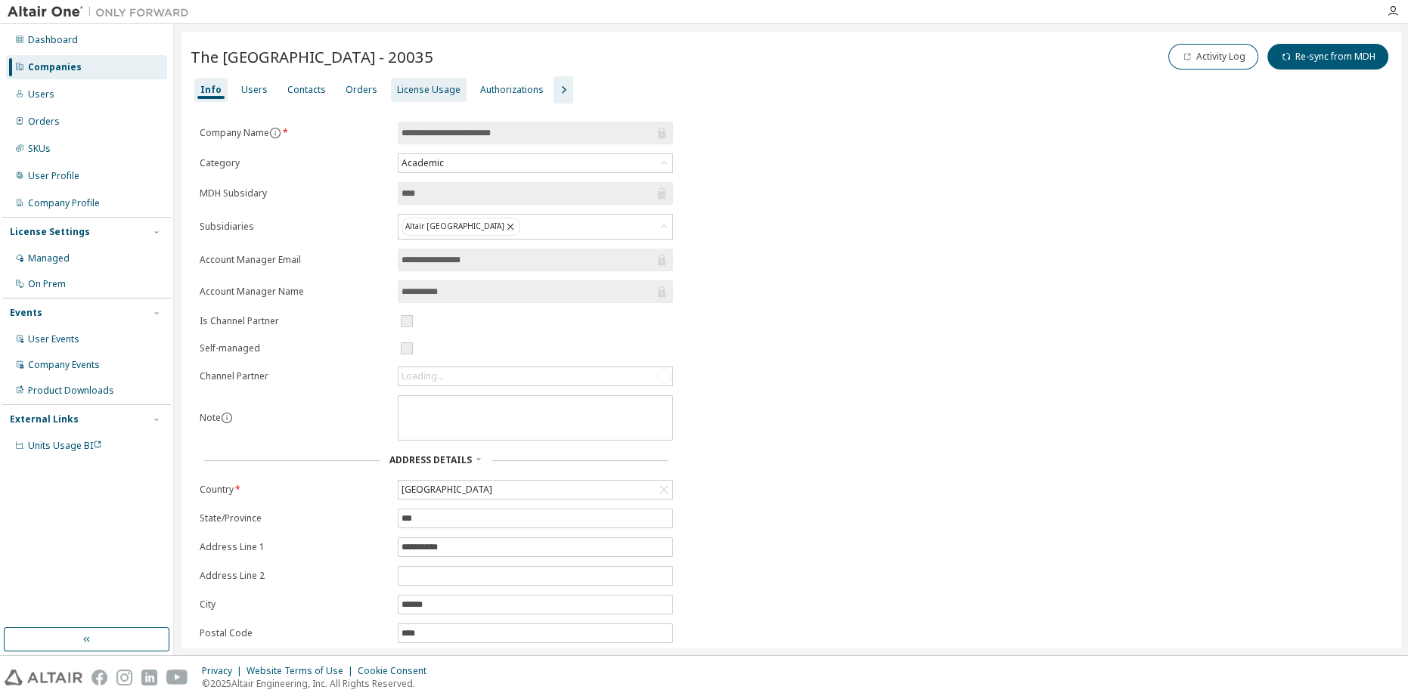
click at [402, 89] on div "License Usage" at bounding box center [429, 90] width 64 height 12
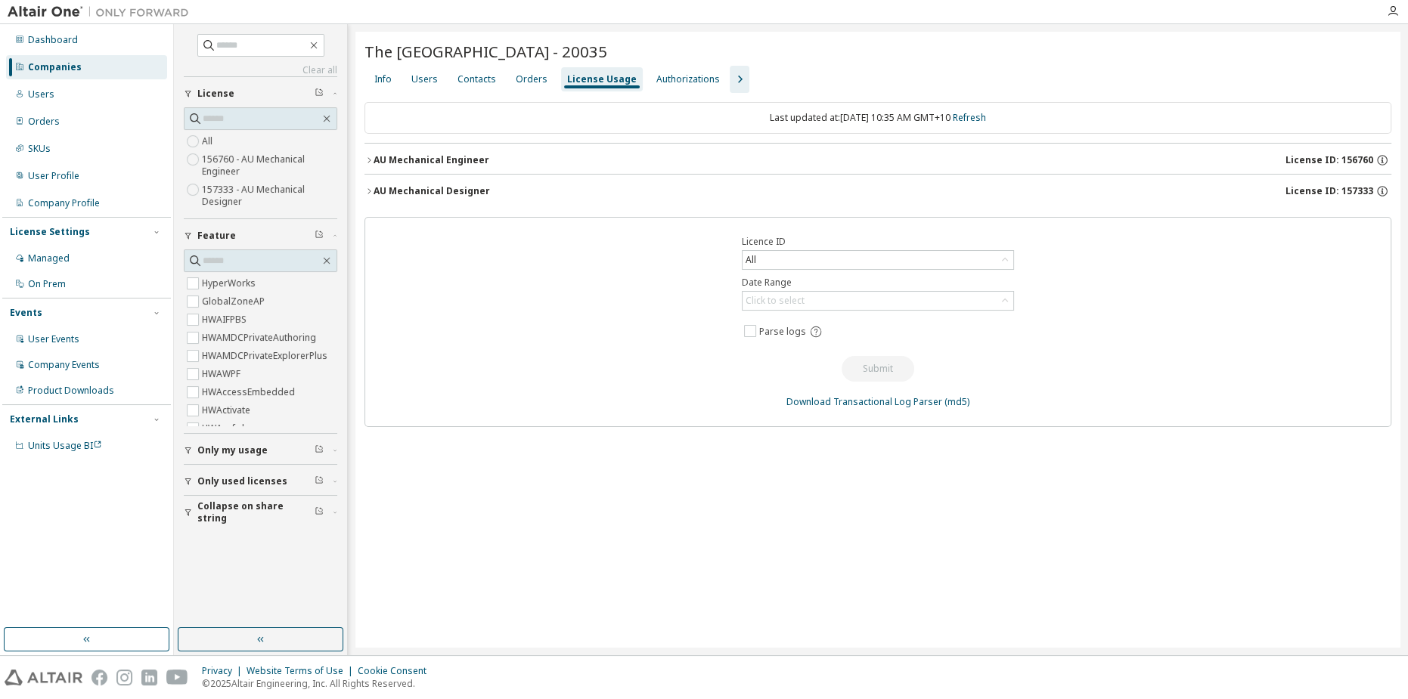
click at [400, 160] on div "AU Mechanical Engineer" at bounding box center [432, 160] width 116 height 12
